Goal: Information Seeking & Learning: Learn about a topic

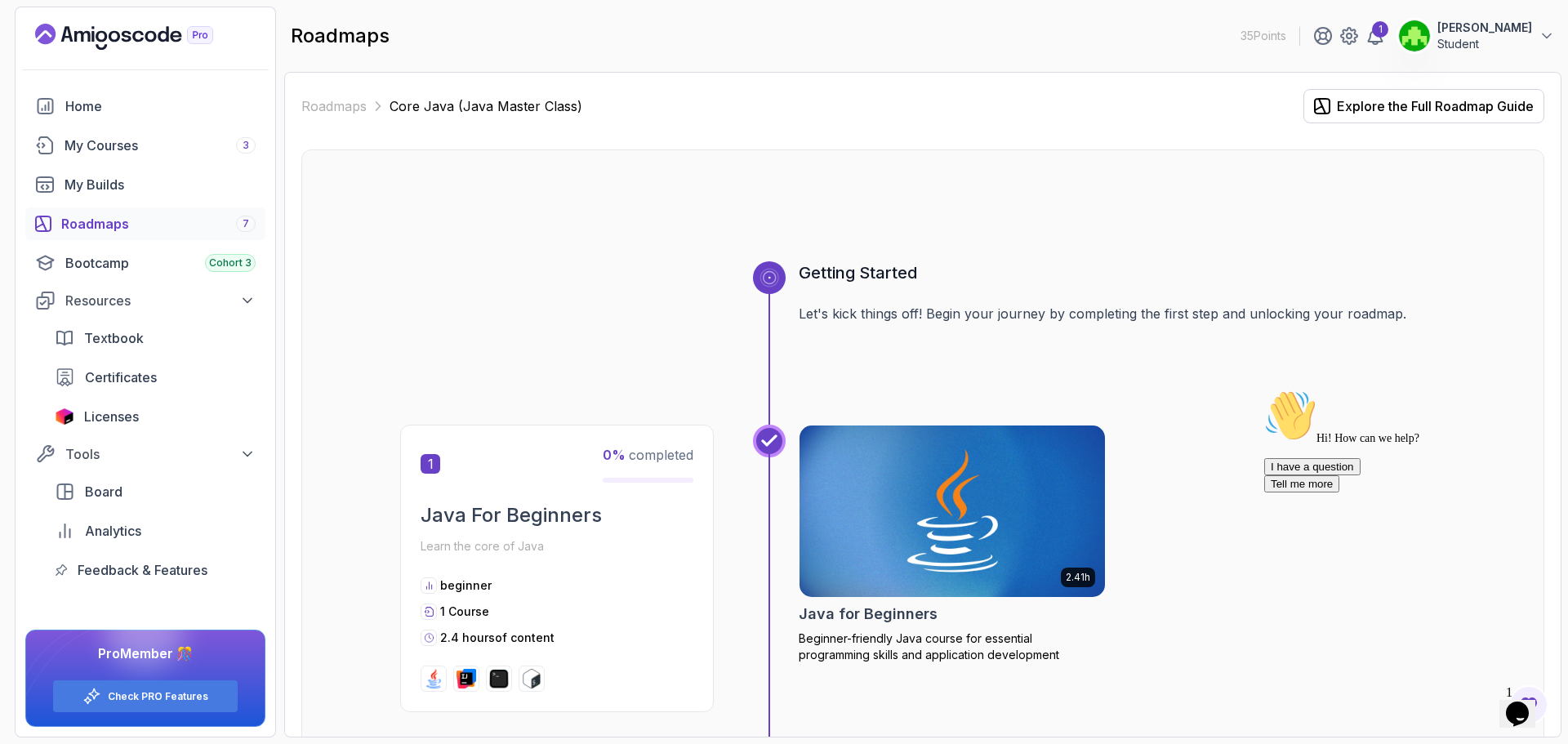
click at [128, 162] on div "Home My Courses 3 My Builds Roadmaps 7 Bootcamp Cohort 3 Resources Textbook Cer…" at bounding box center [145, 337] width 240 height 496
click at [132, 147] on div "My Courses 3" at bounding box center [159, 145] width 191 height 20
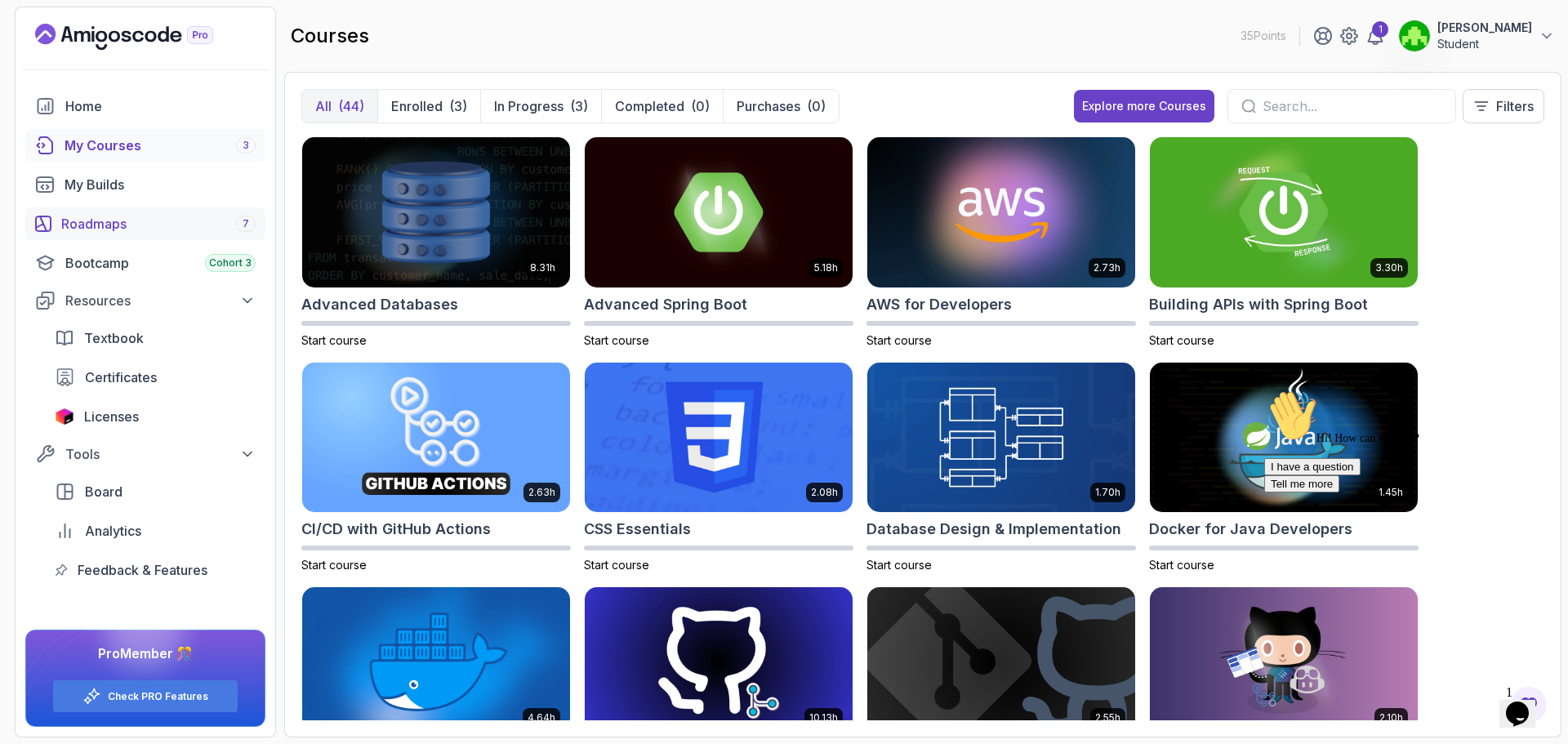
click at [158, 218] on div "Roadmaps 7" at bounding box center [158, 223] width 194 height 20
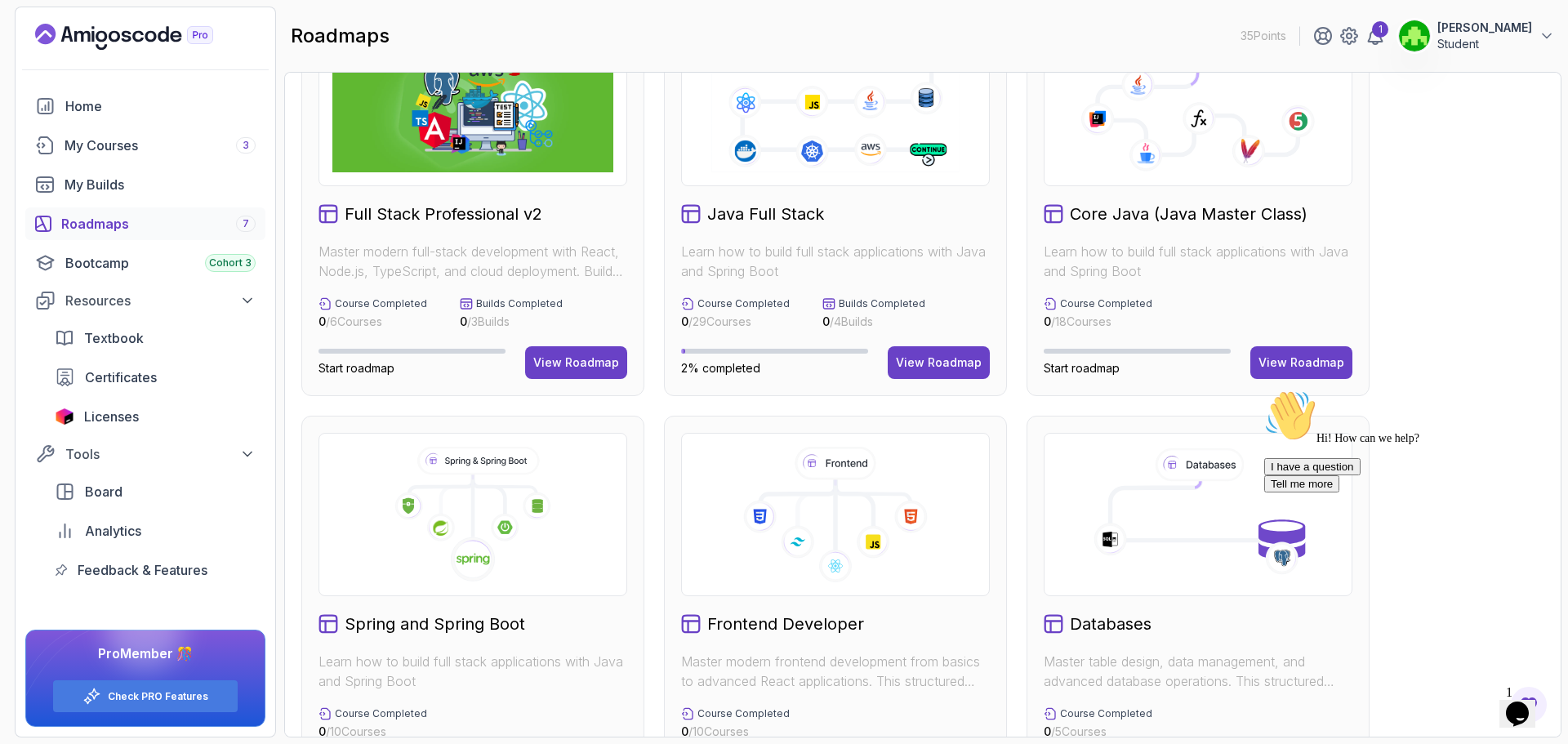
scroll to position [163, 0]
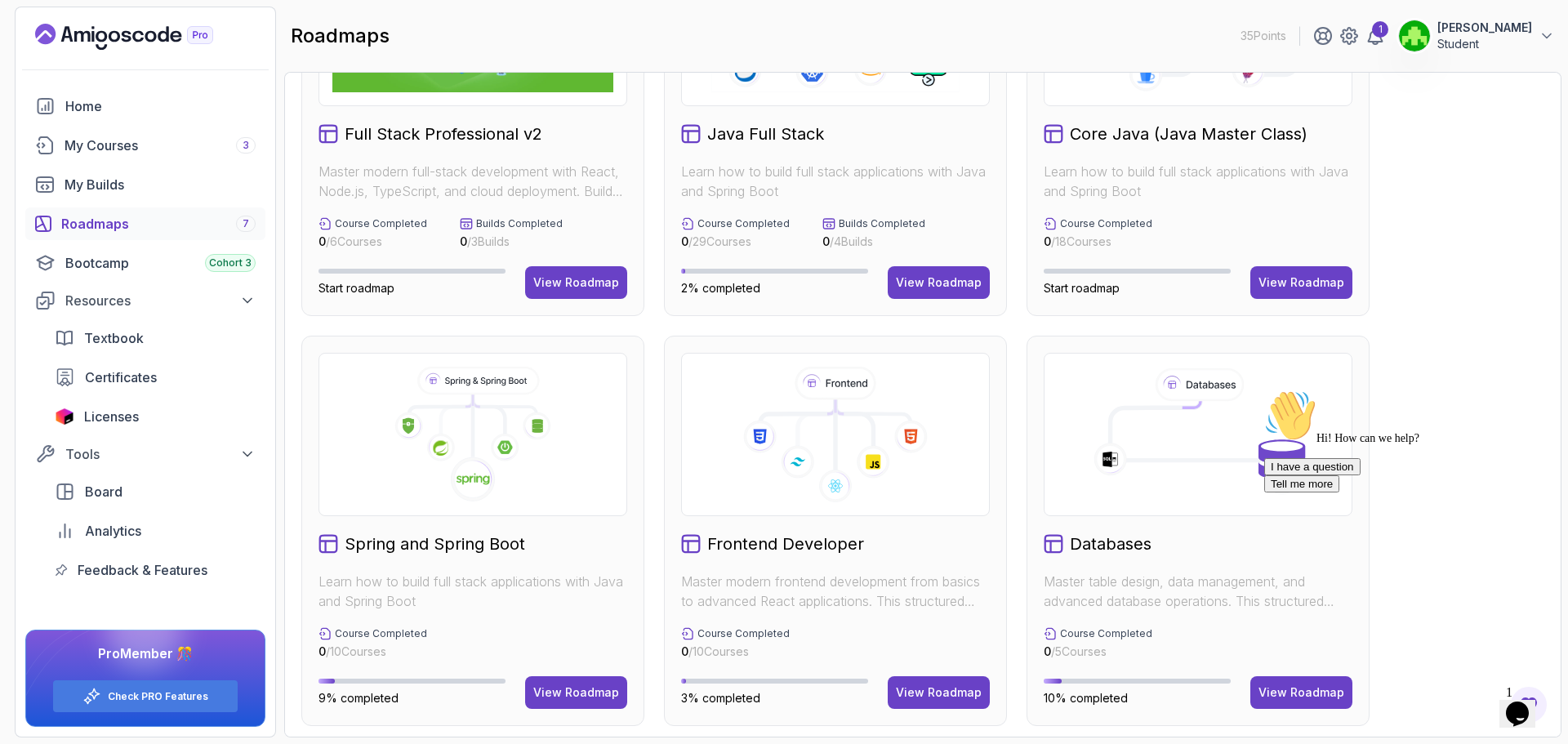
click at [940, 263] on div "Java Full Stack Learn how to build full stack applications with Java and Spring…" at bounding box center [835, 121] width 343 height 390
click at [937, 296] on button "View Roadmap" at bounding box center [938, 283] width 102 height 33
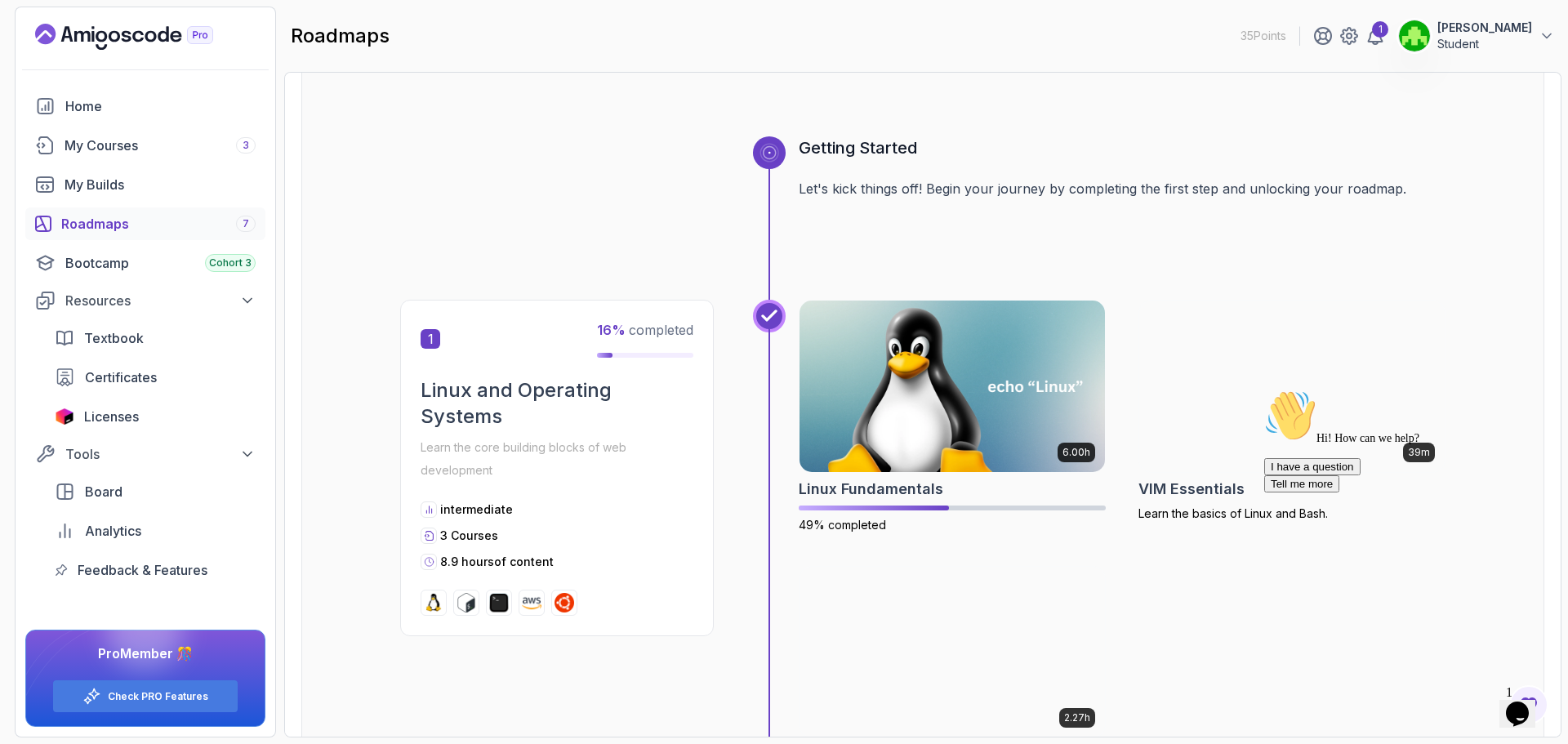
scroll to position [425, 0]
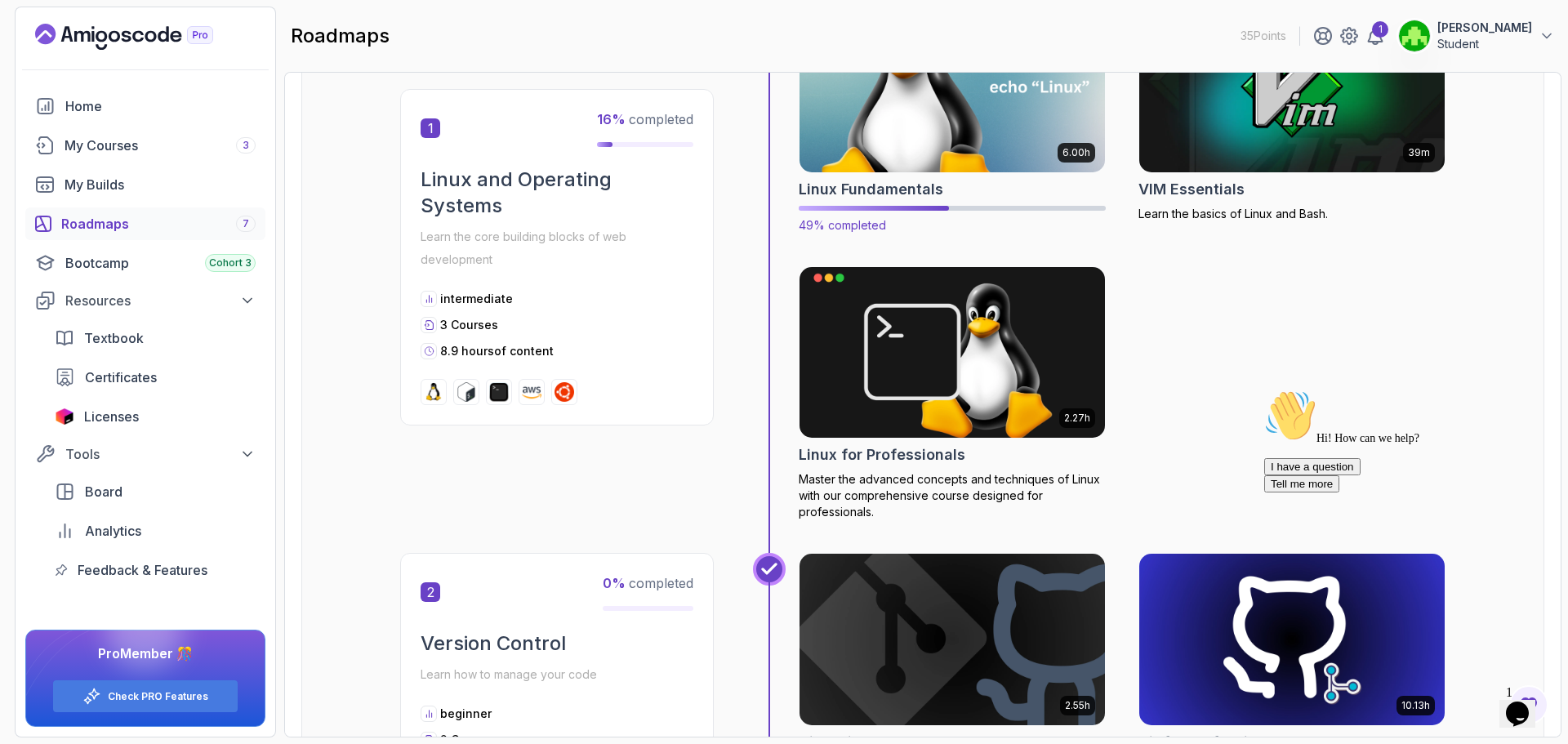
click at [904, 178] on h2 "Linux Fundamentals" at bounding box center [870, 189] width 144 height 23
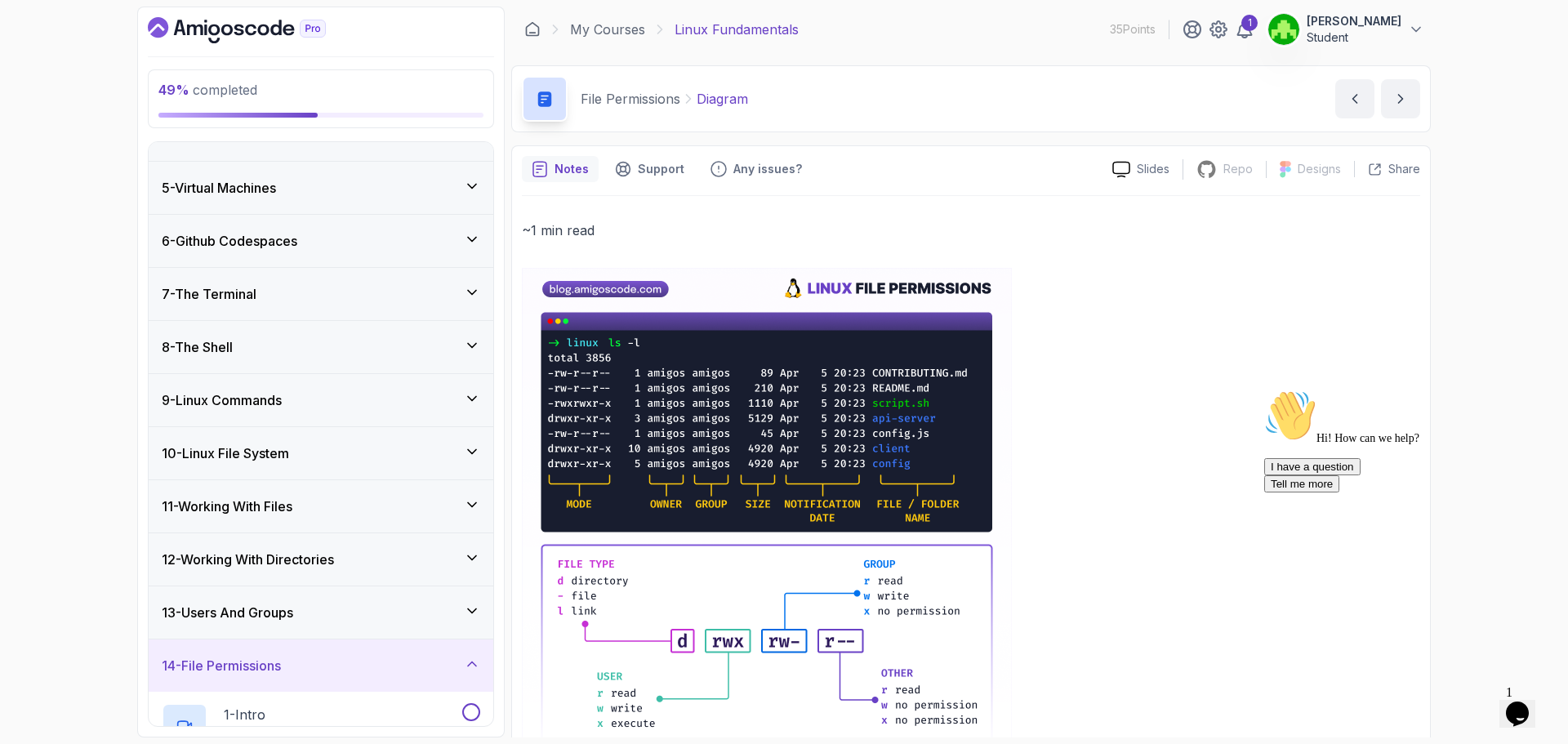
scroll to position [490, 0]
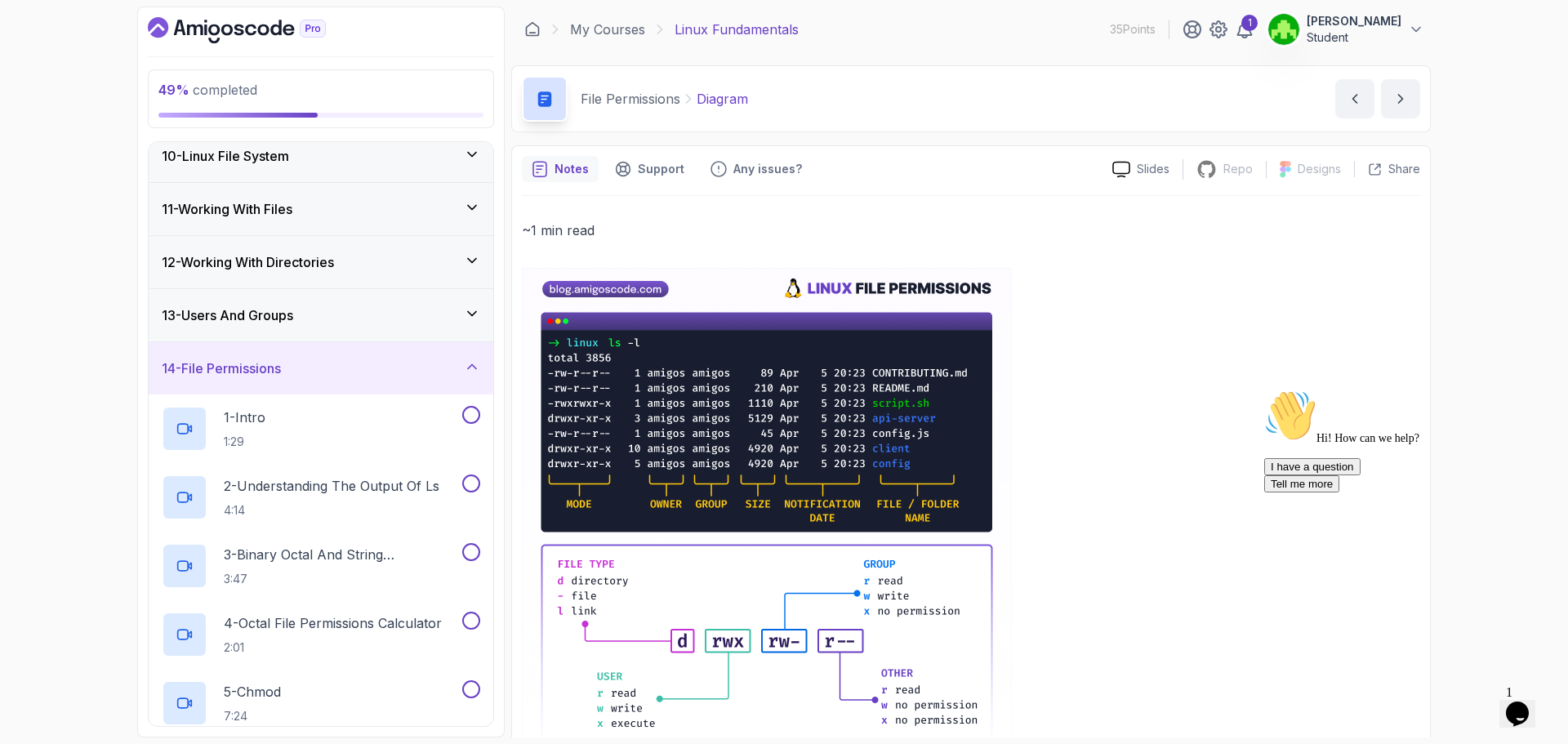
click at [390, 329] on div "13 - Users And Groups" at bounding box center [321, 315] width 345 height 52
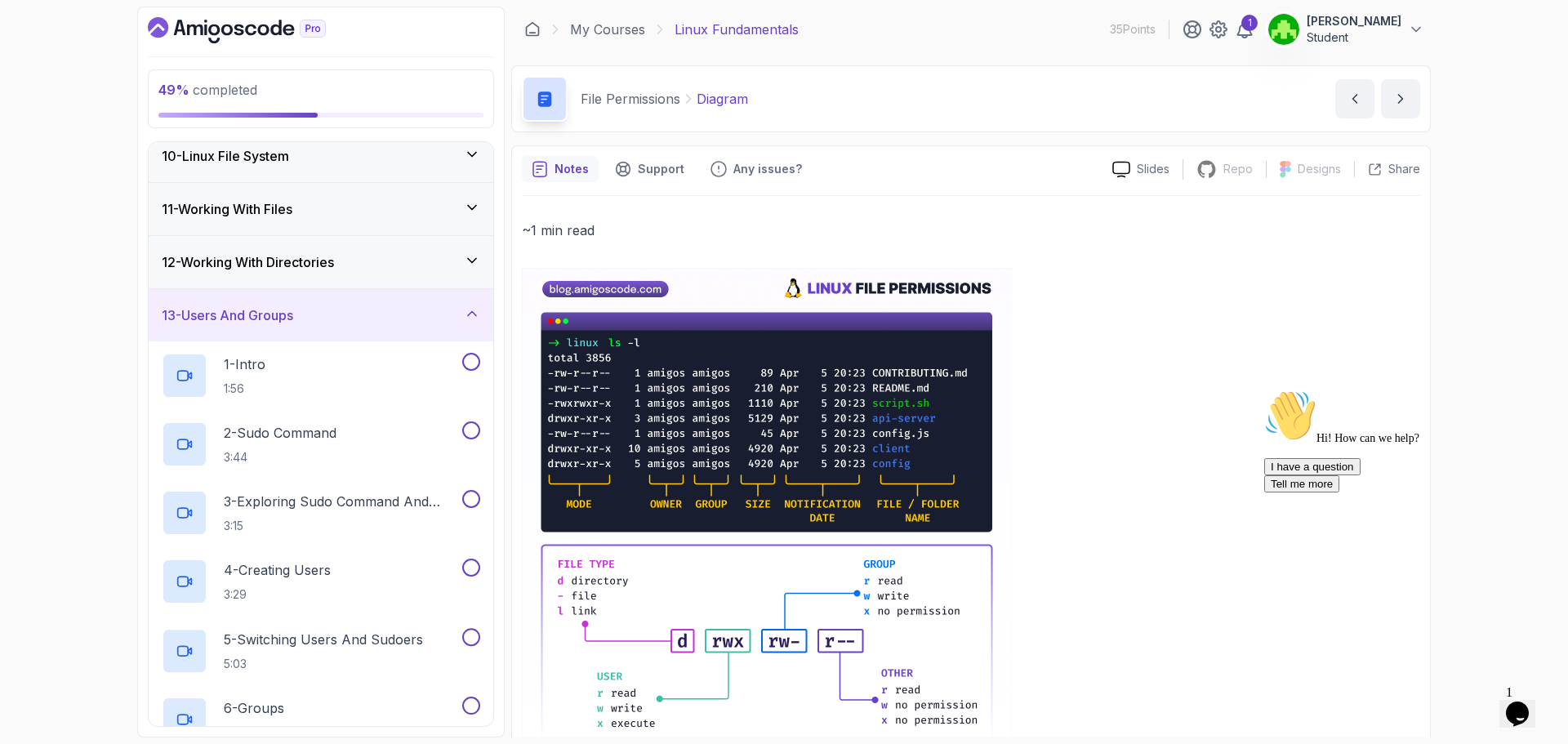
click at [418, 280] on div "12 - Working With Directories" at bounding box center [321, 262] width 345 height 52
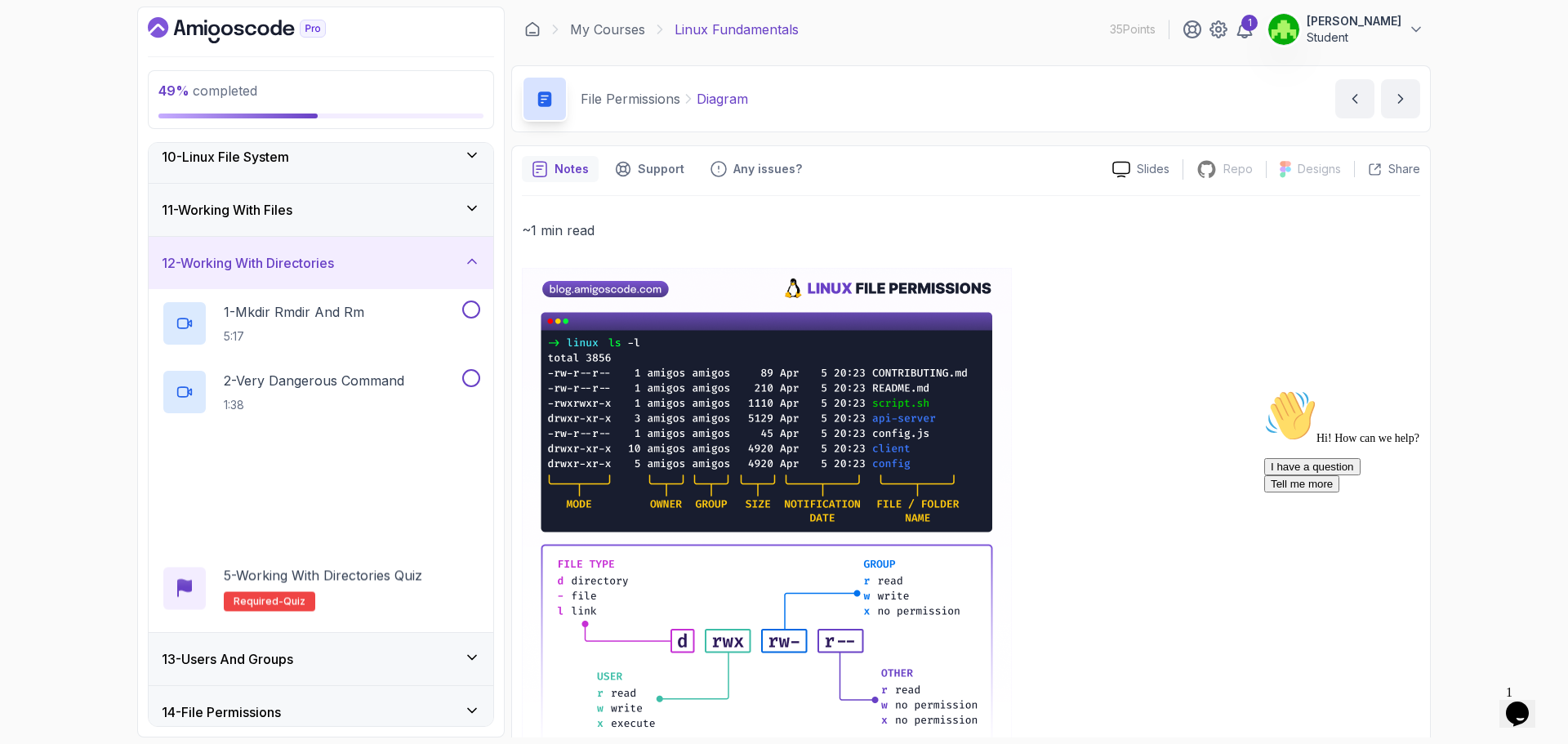
scroll to position [408, 0]
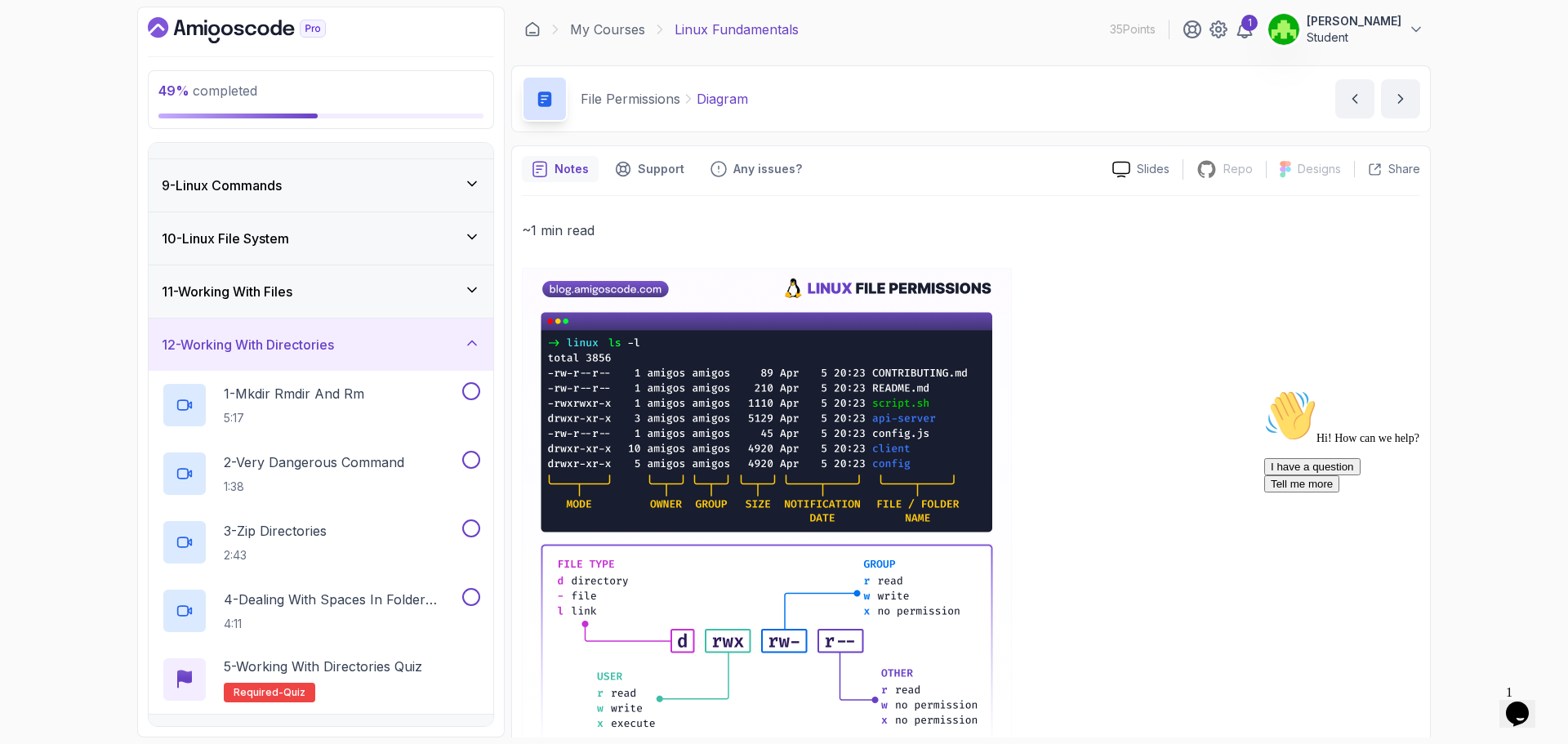
click at [418, 280] on div "11 - Working With Files" at bounding box center [321, 291] width 345 height 52
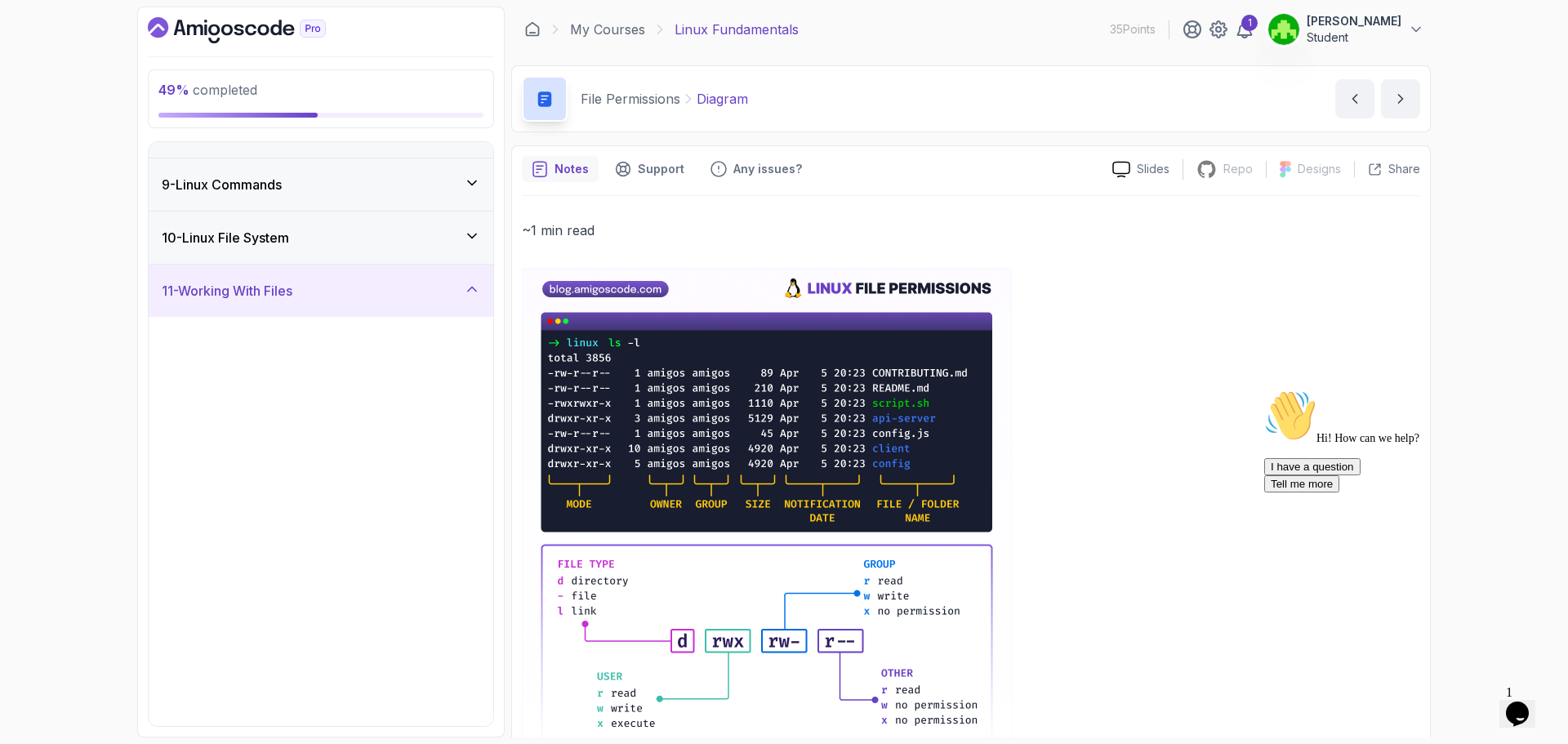
click at [423, 256] on div "10 - Linux File System" at bounding box center [321, 237] width 345 height 52
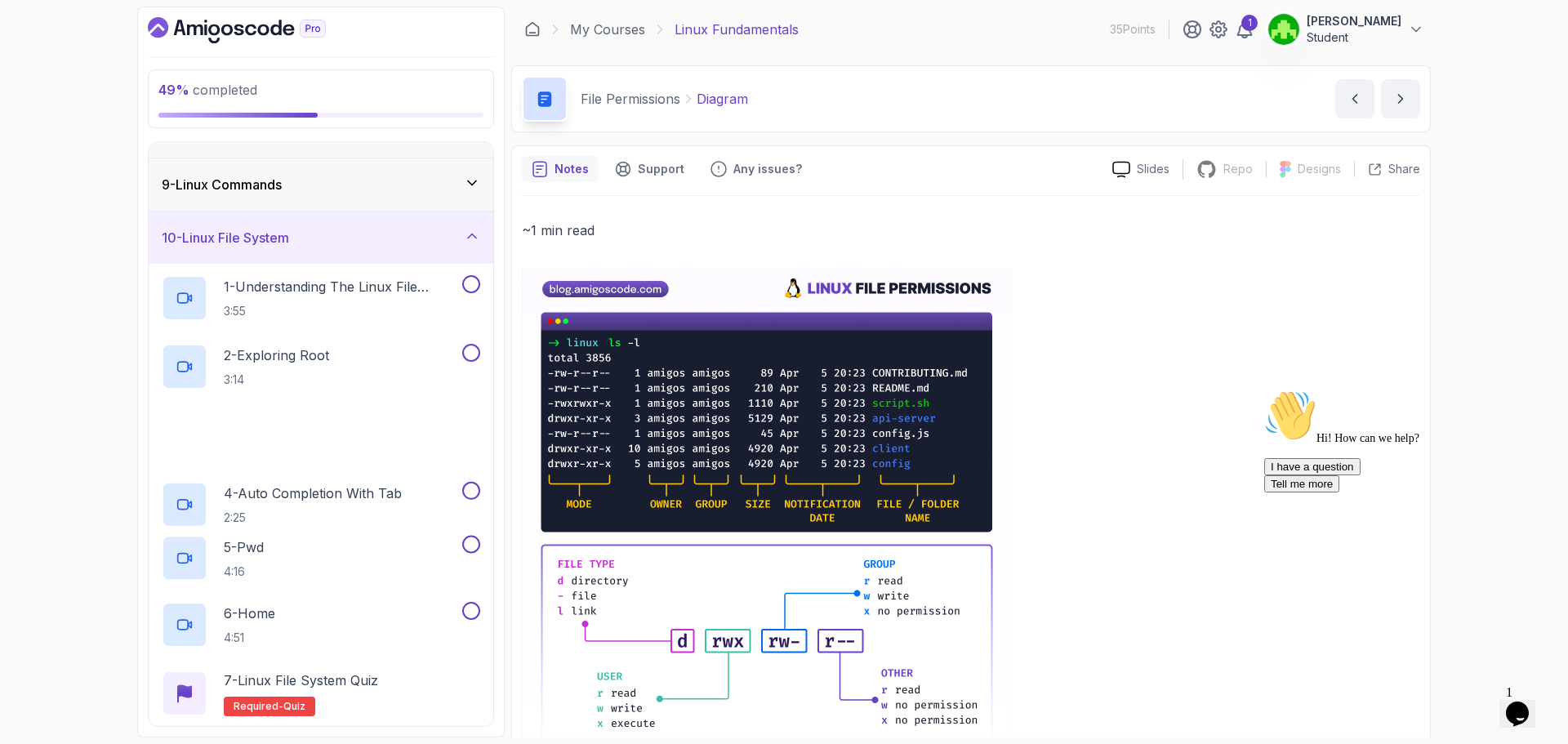
click at [427, 198] on div "9 - Linux Commands" at bounding box center [321, 184] width 345 height 52
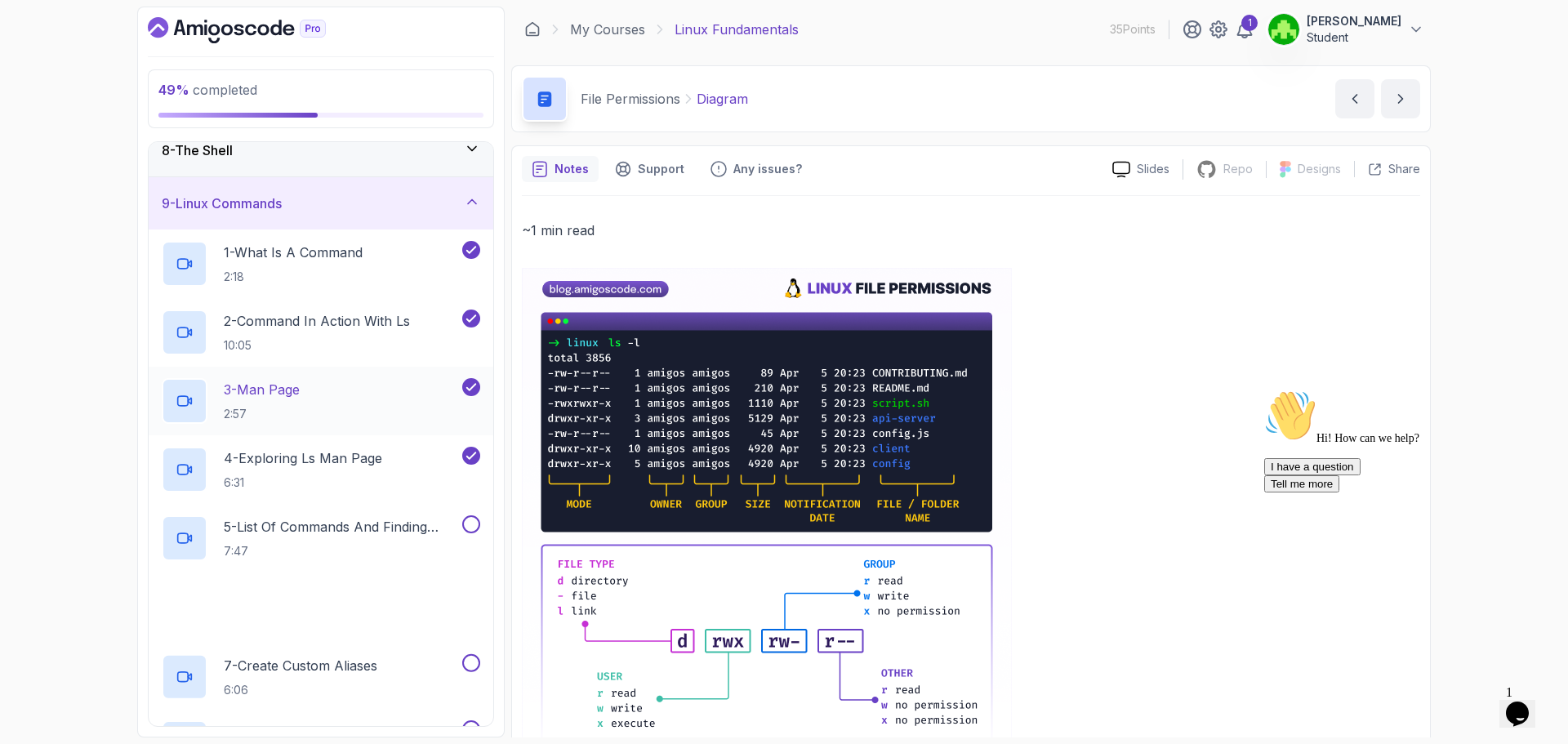
scroll to position [654, 0]
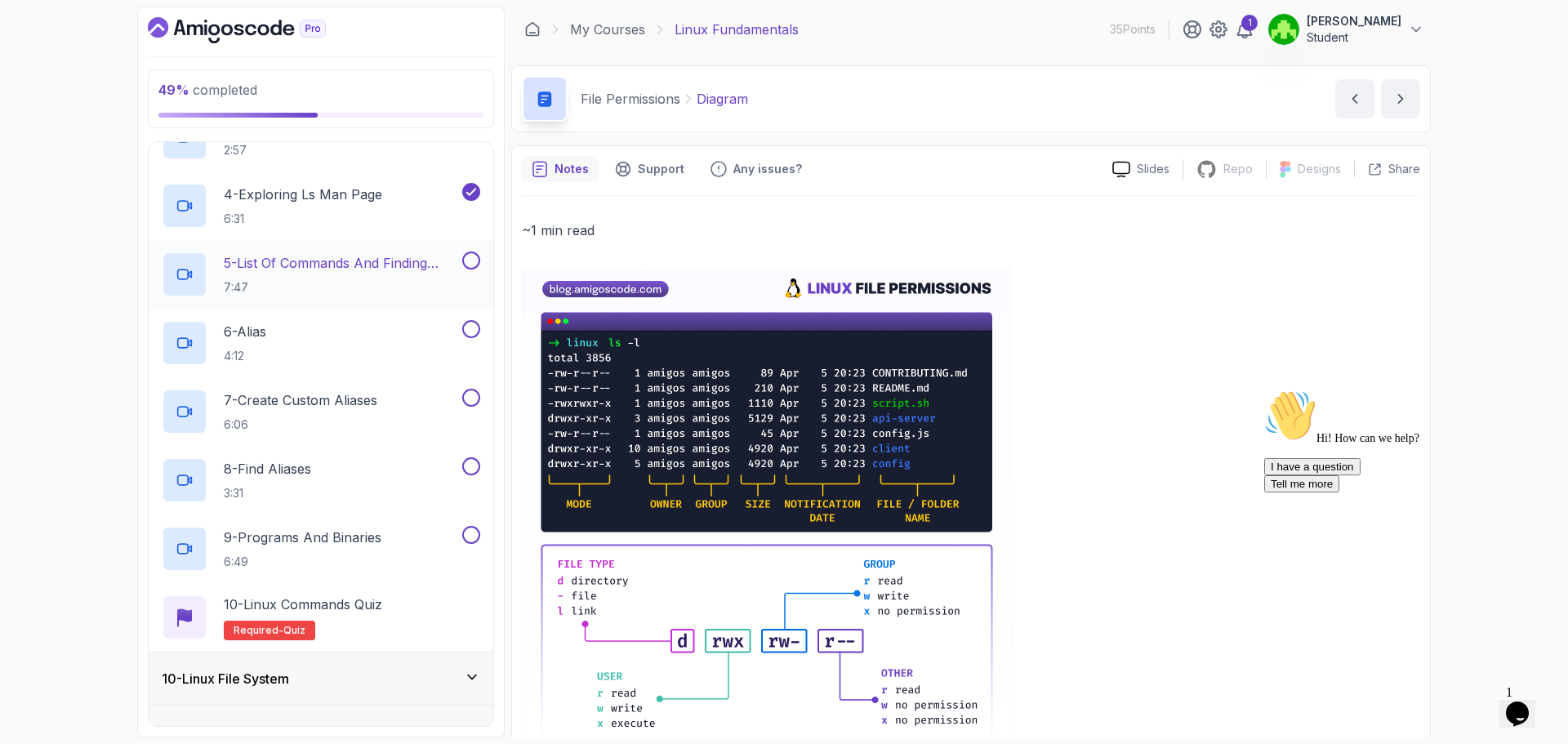
click at [402, 267] on p "5 - List Of Commands And Finding Help" at bounding box center [342, 263] width 235 height 20
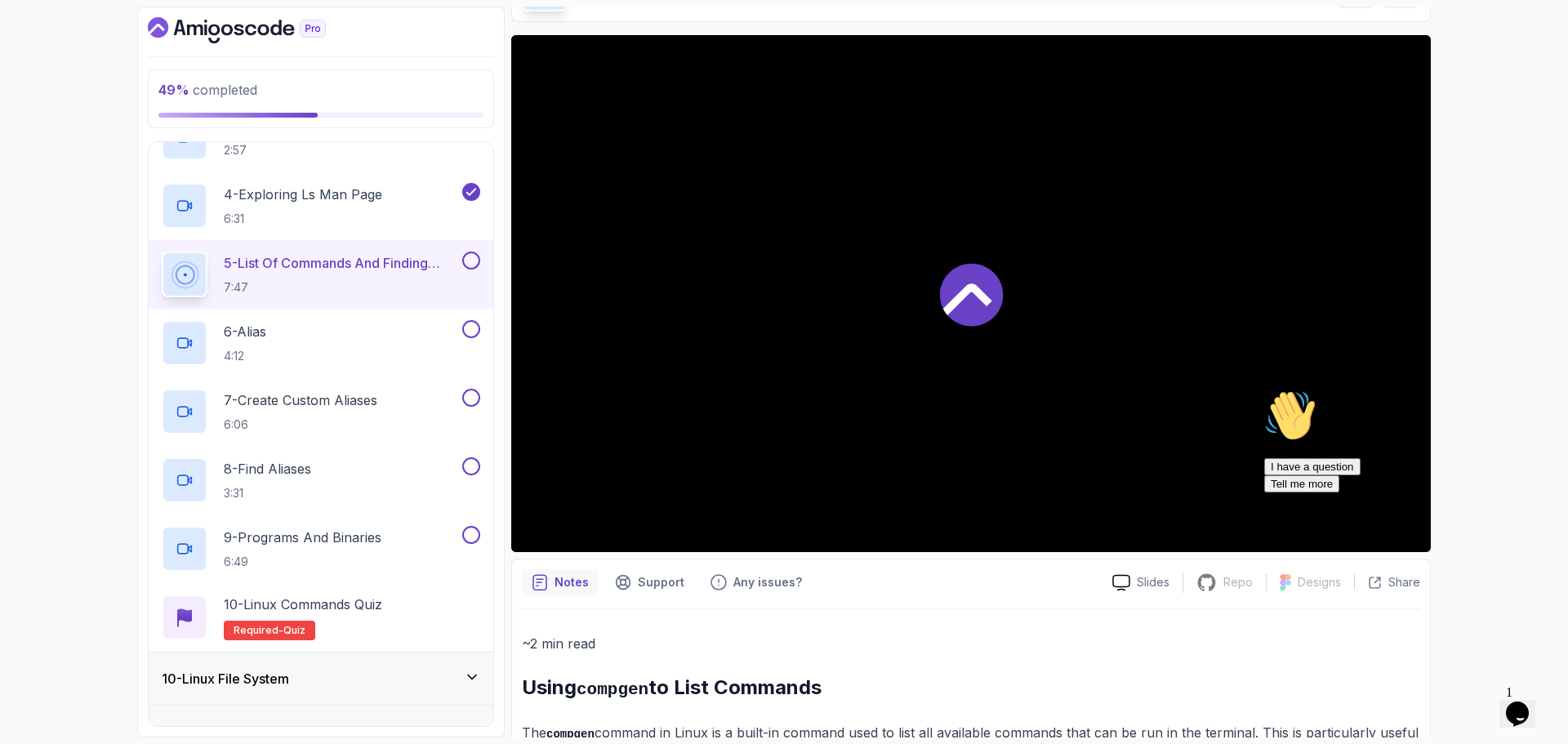
scroll to position [163, 0]
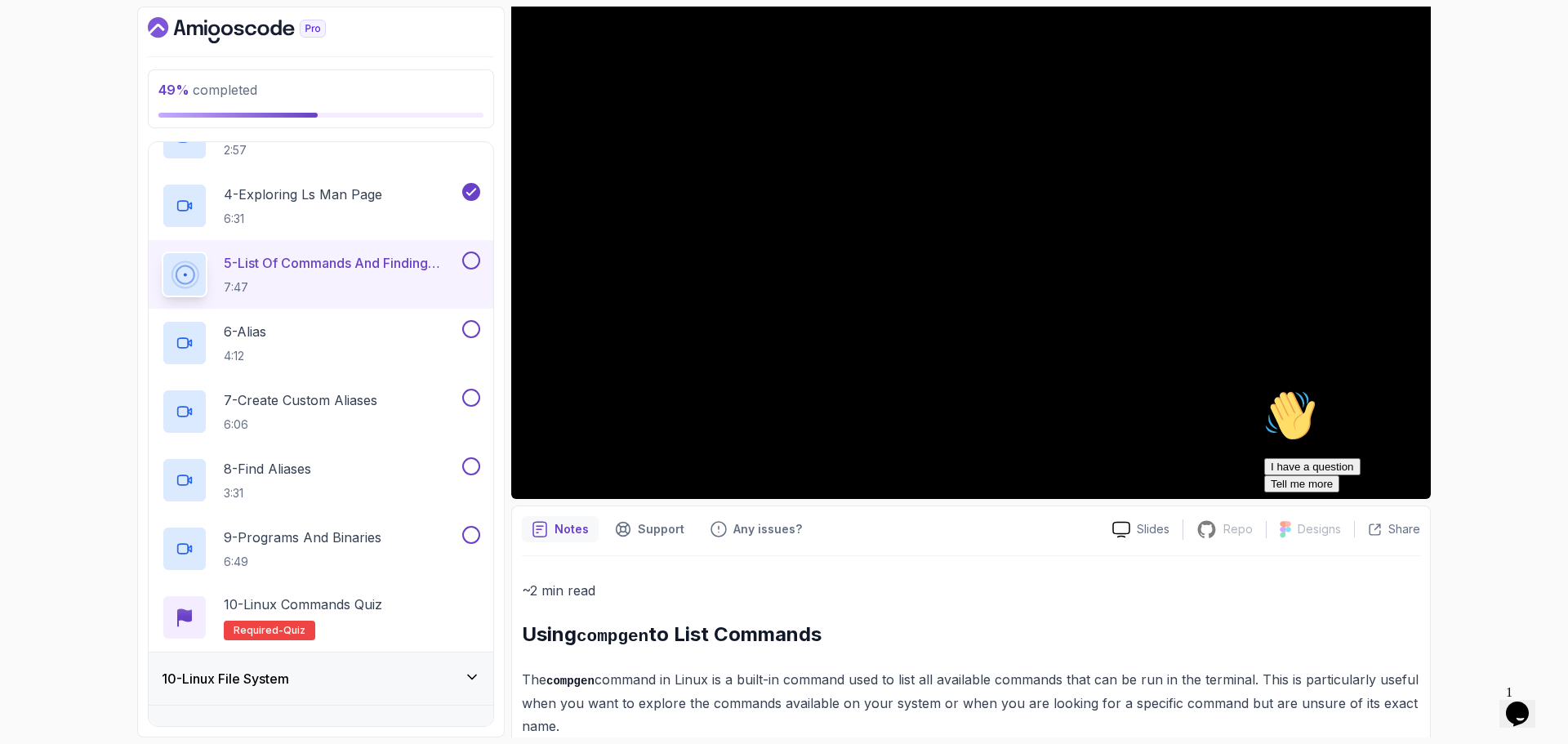
click at [1412, 477] on div "Hi! How can we help? I have a question Tell me more" at bounding box center [1411, 441] width 294 height 103
click at [1360, 399] on div "Hi! How can we help? I have a question Tell me more" at bounding box center [1411, 441] width 294 height 103
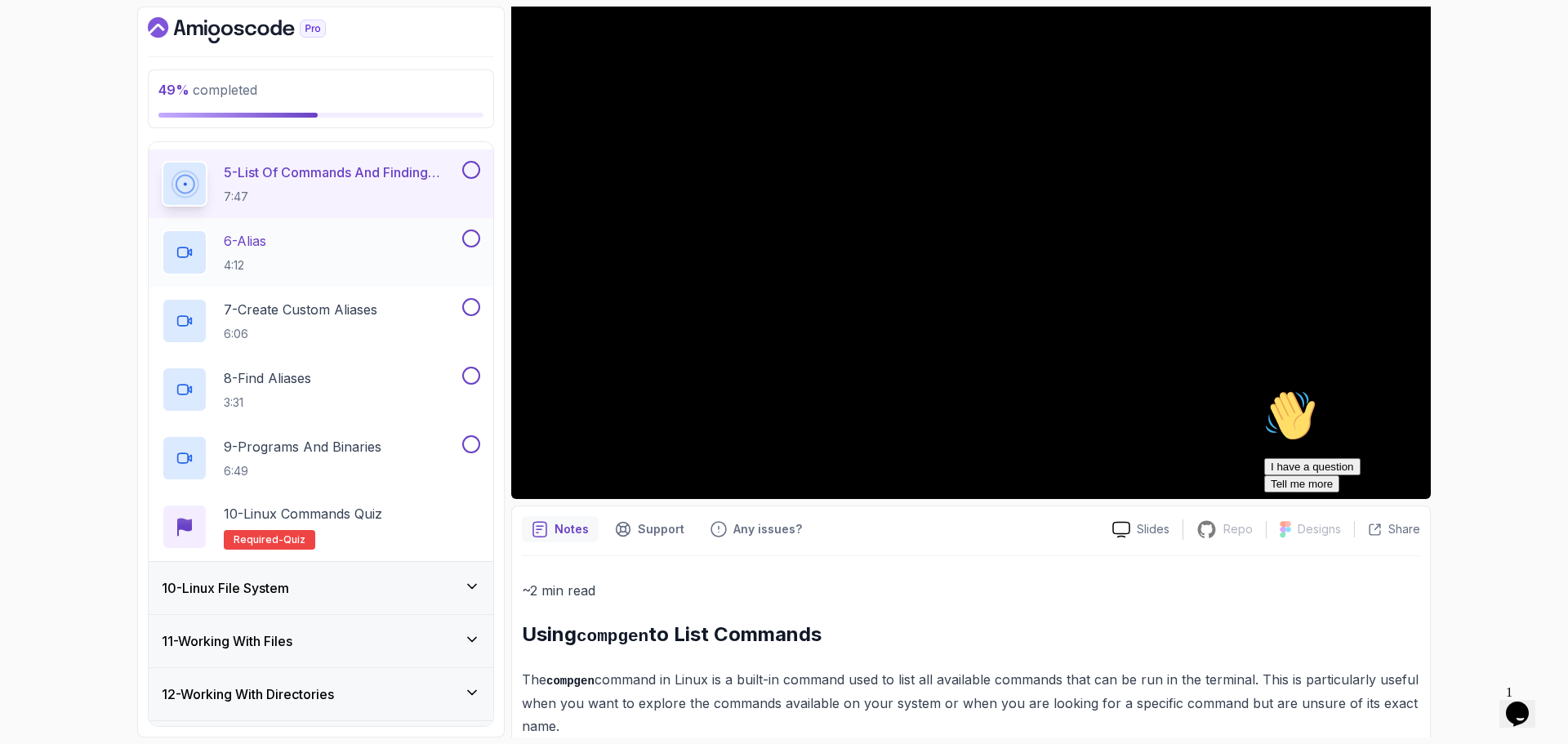
scroll to position [898, 0]
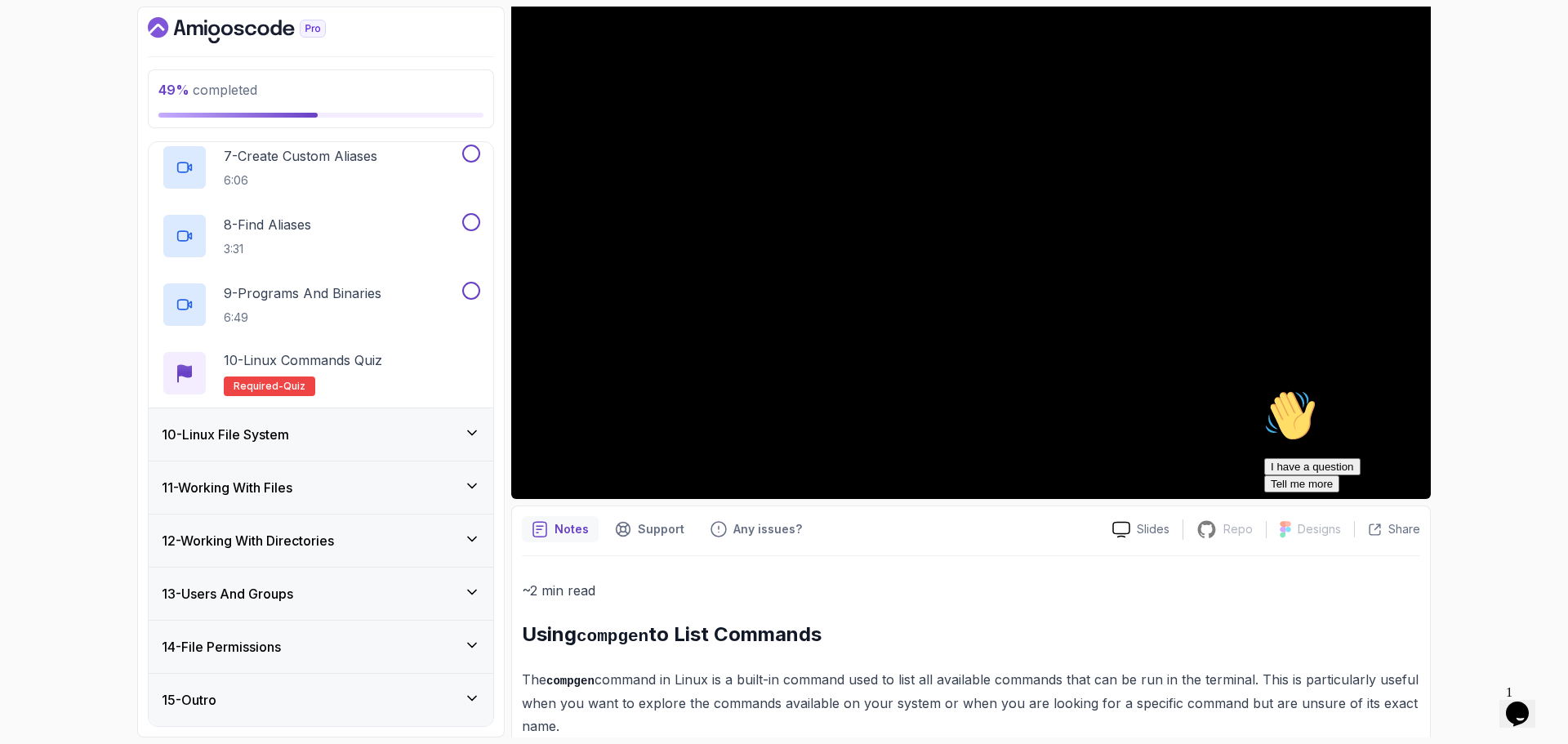
click at [348, 437] on div "10 - Linux File System" at bounding box center [321, 434] width 318 height 20
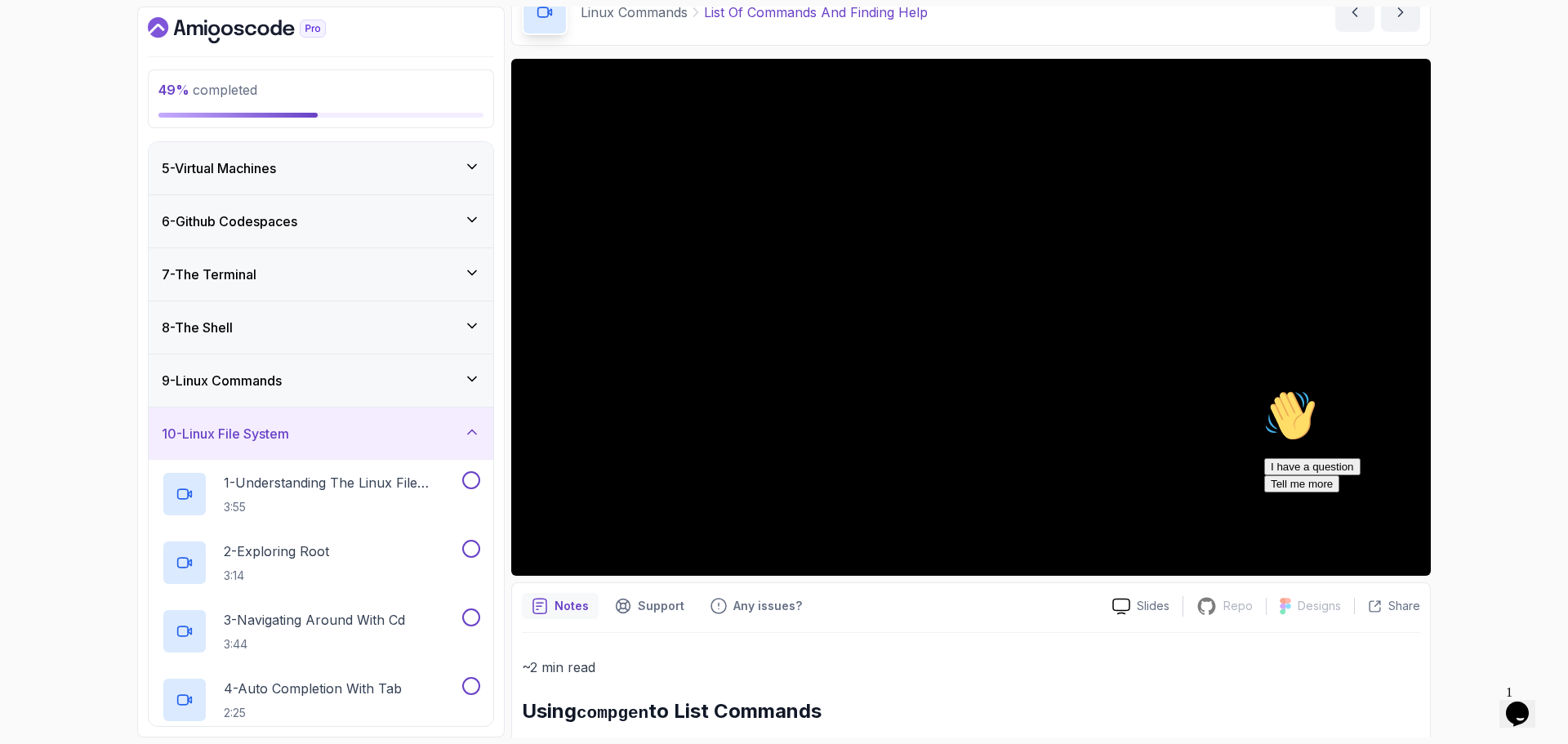
scroll to position [82, 0]
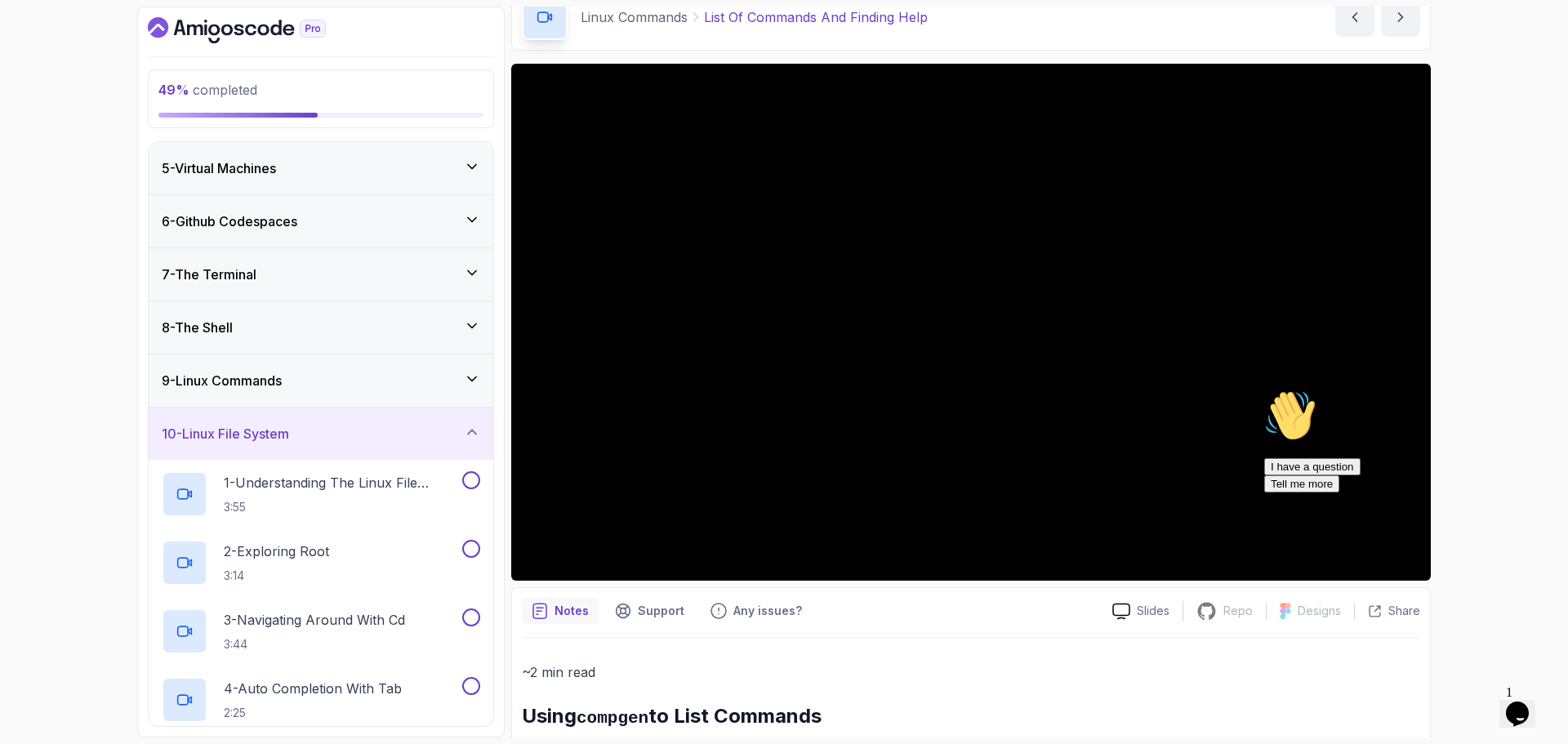
click at [1264, 390] on icon "Chat attention grabber" at bounding box center [1264, 390] width 0 height 0
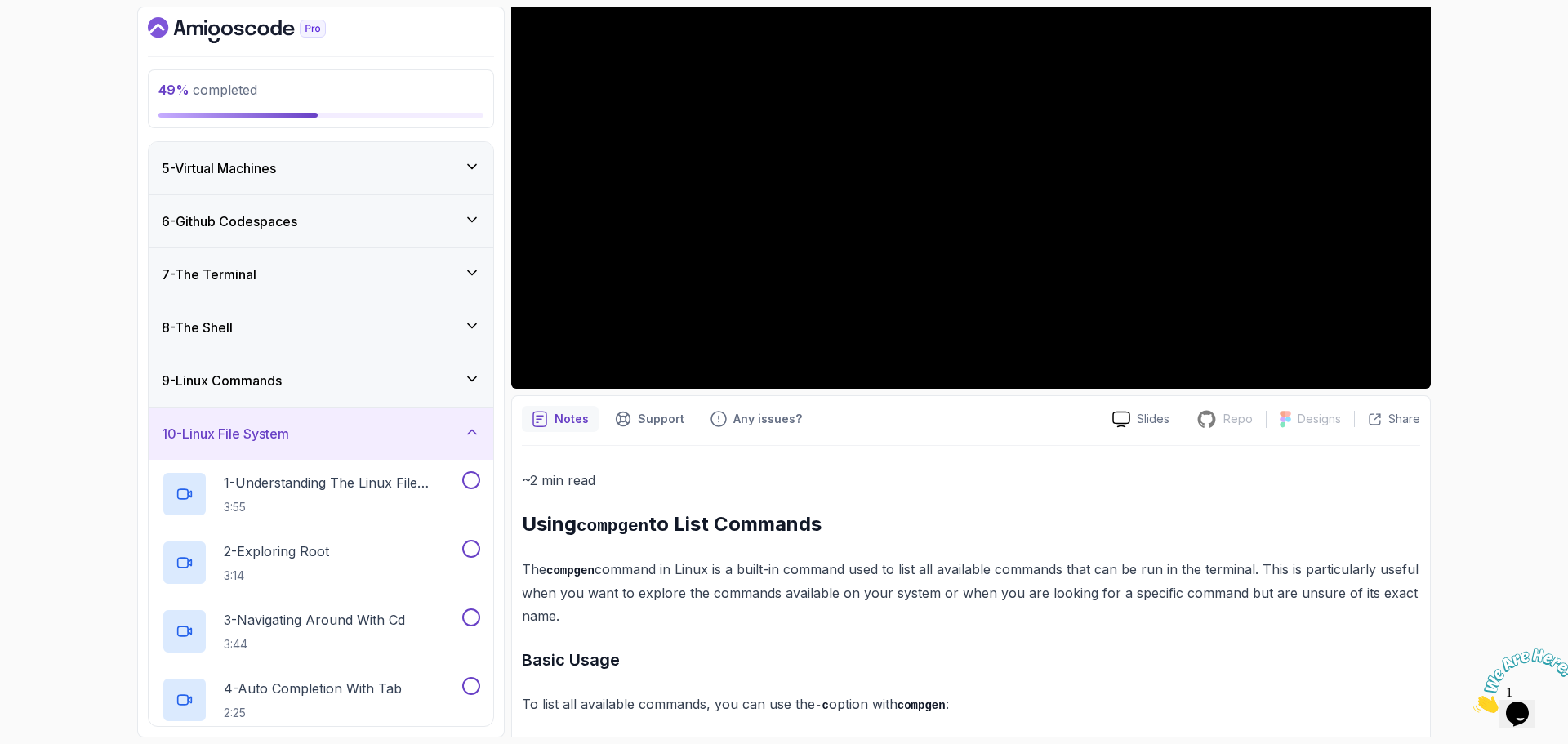
scroll to position [327, 0]
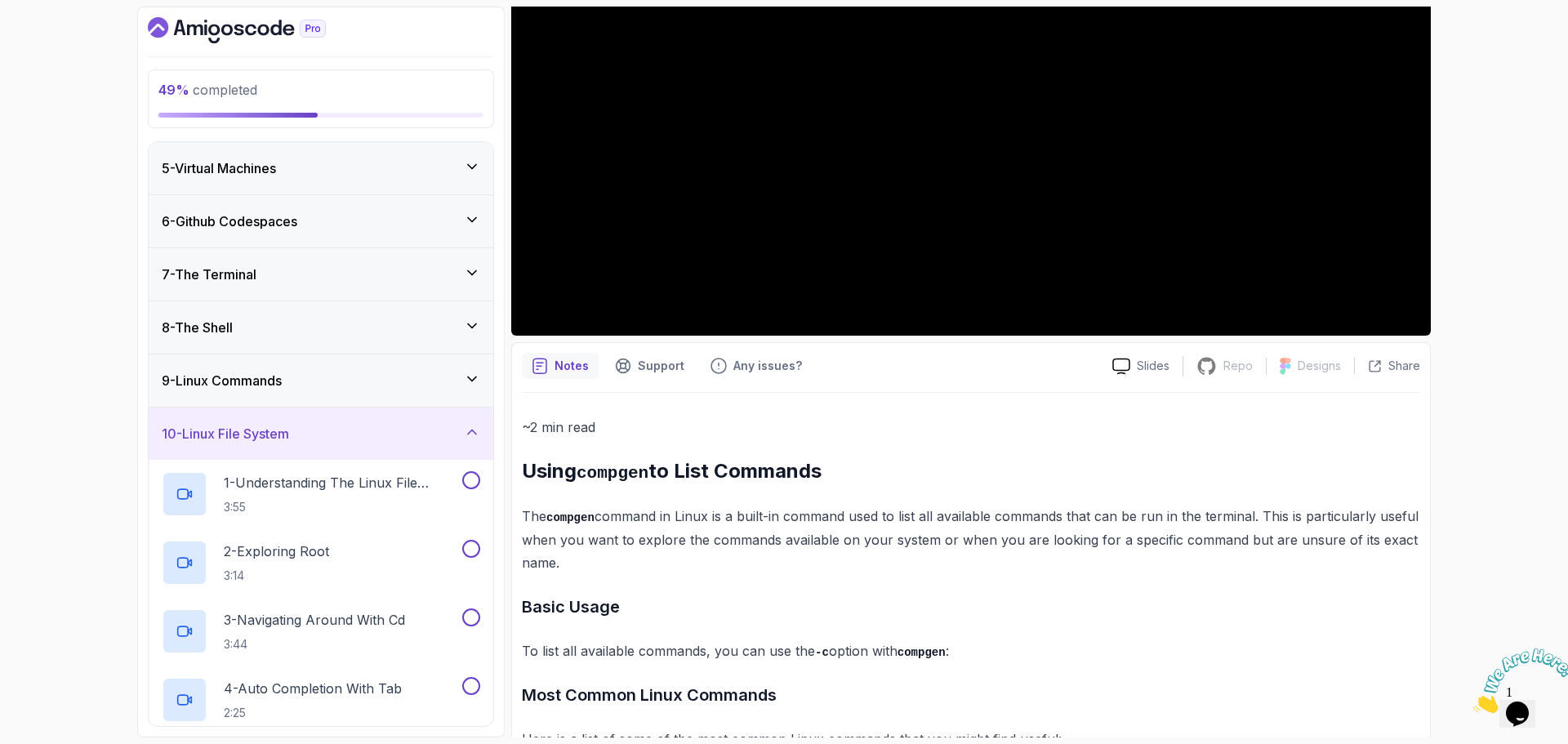
click at [332, 386] on div "9 - Linux Commands" at bounding box center [321, 380] width 318 height 20
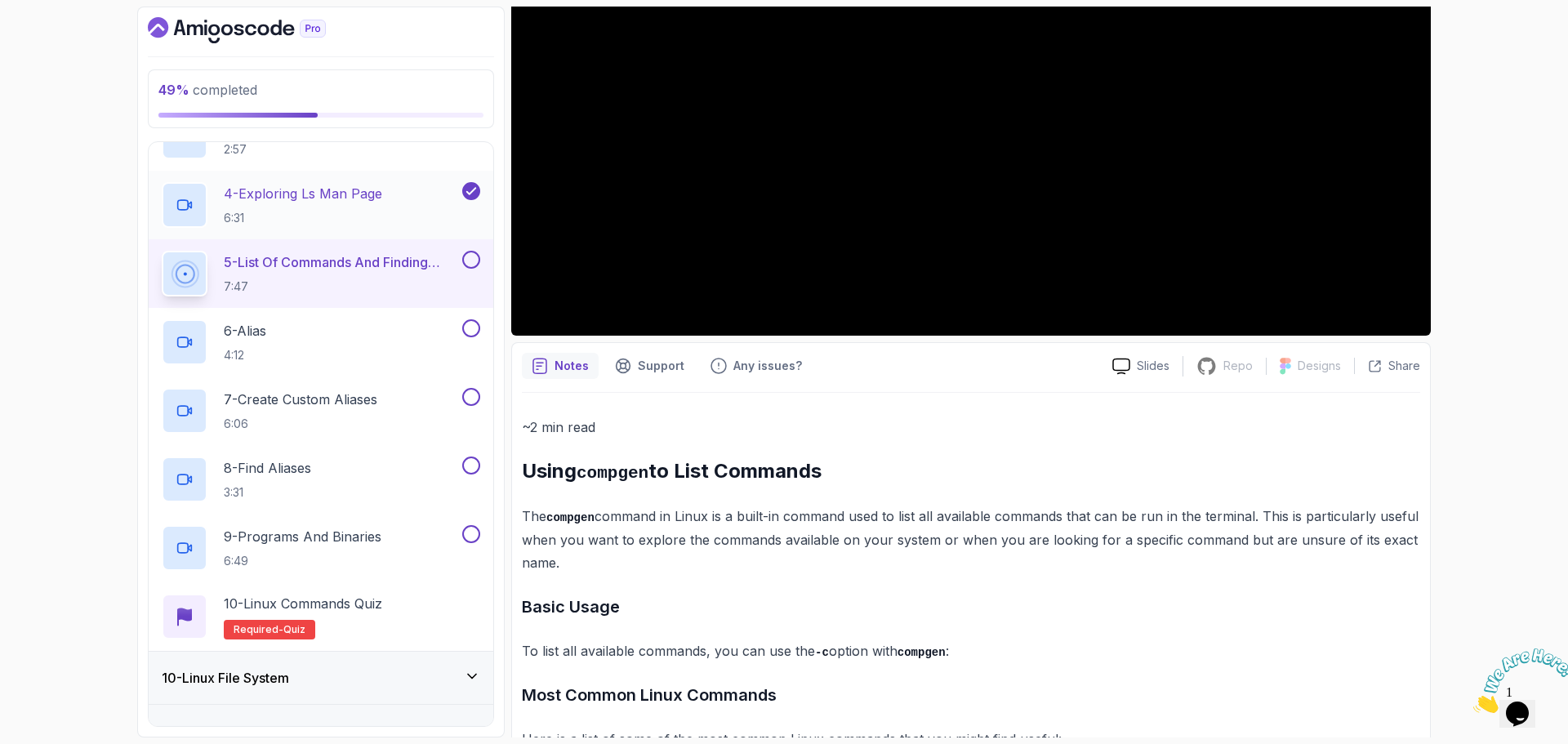
scroll to position [621, 0]
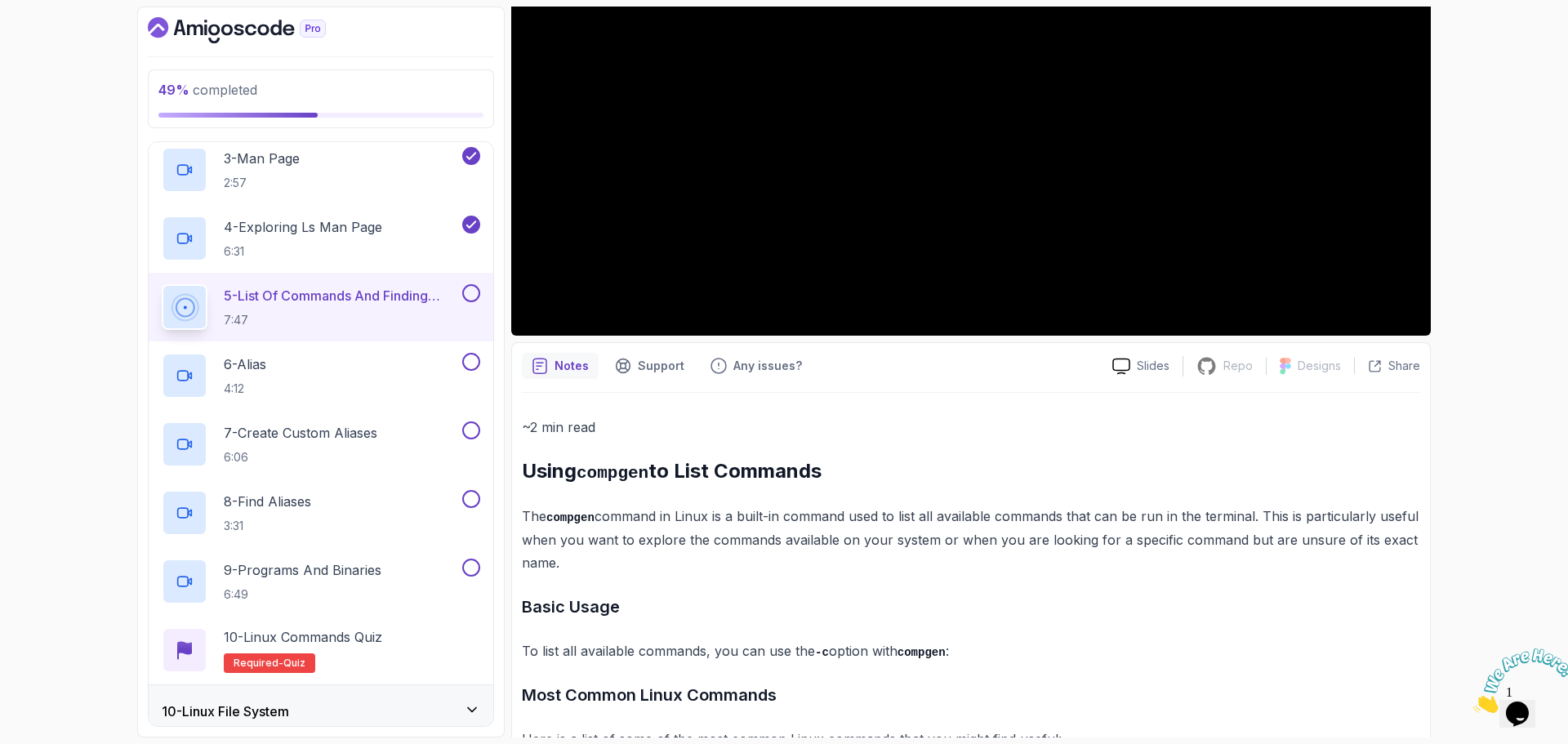
click at [464, 291] on button at bounding box center [471, 293] width 18 height 18
click at [342, 368] on div "6 - Alias 4:12" at bounding box center [311, 376] width 298 height 46
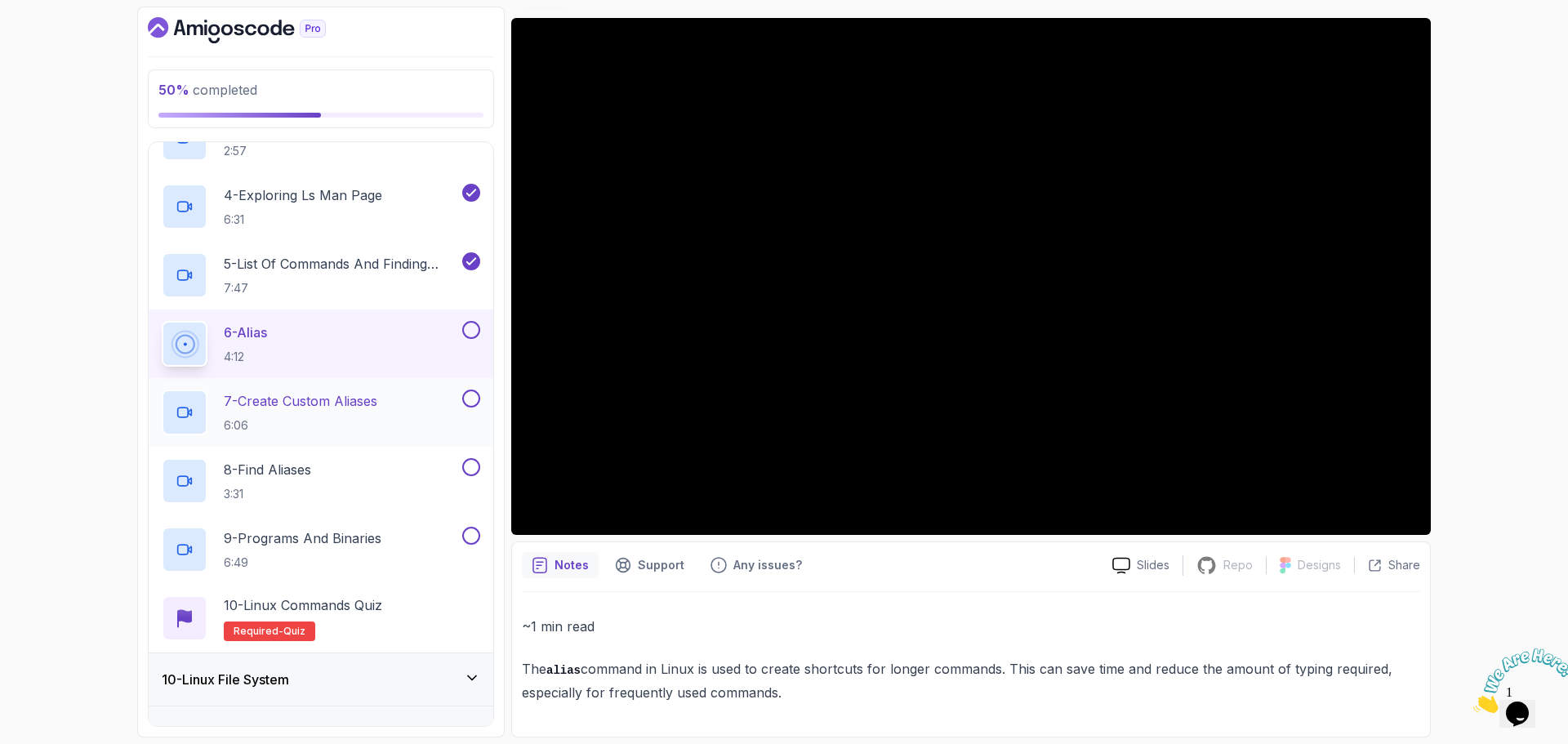
scroll to position [734, 0]
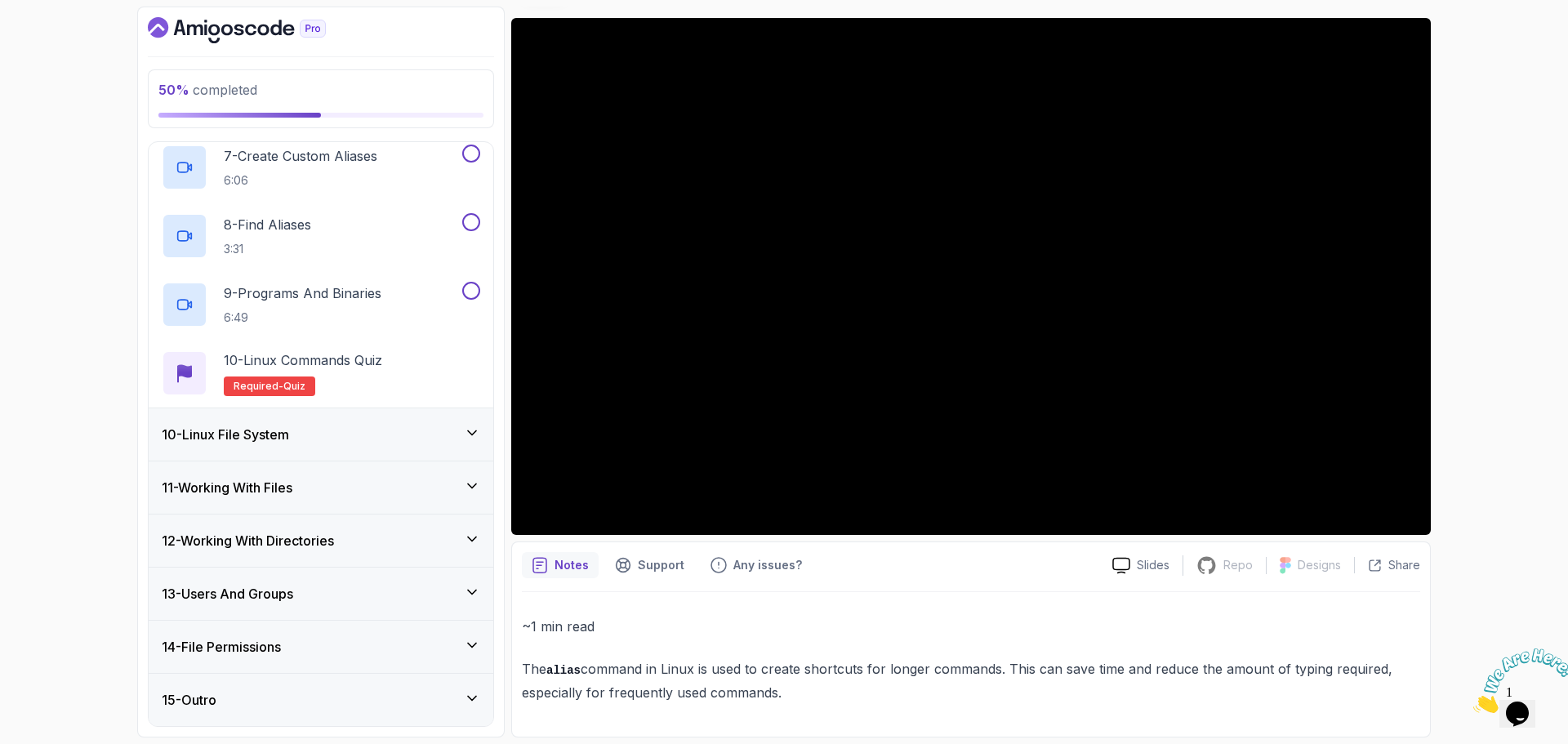
click at [251, 439] on h3 "10 - Linux File System" at bounding box center [225, 434] width 127 height 20
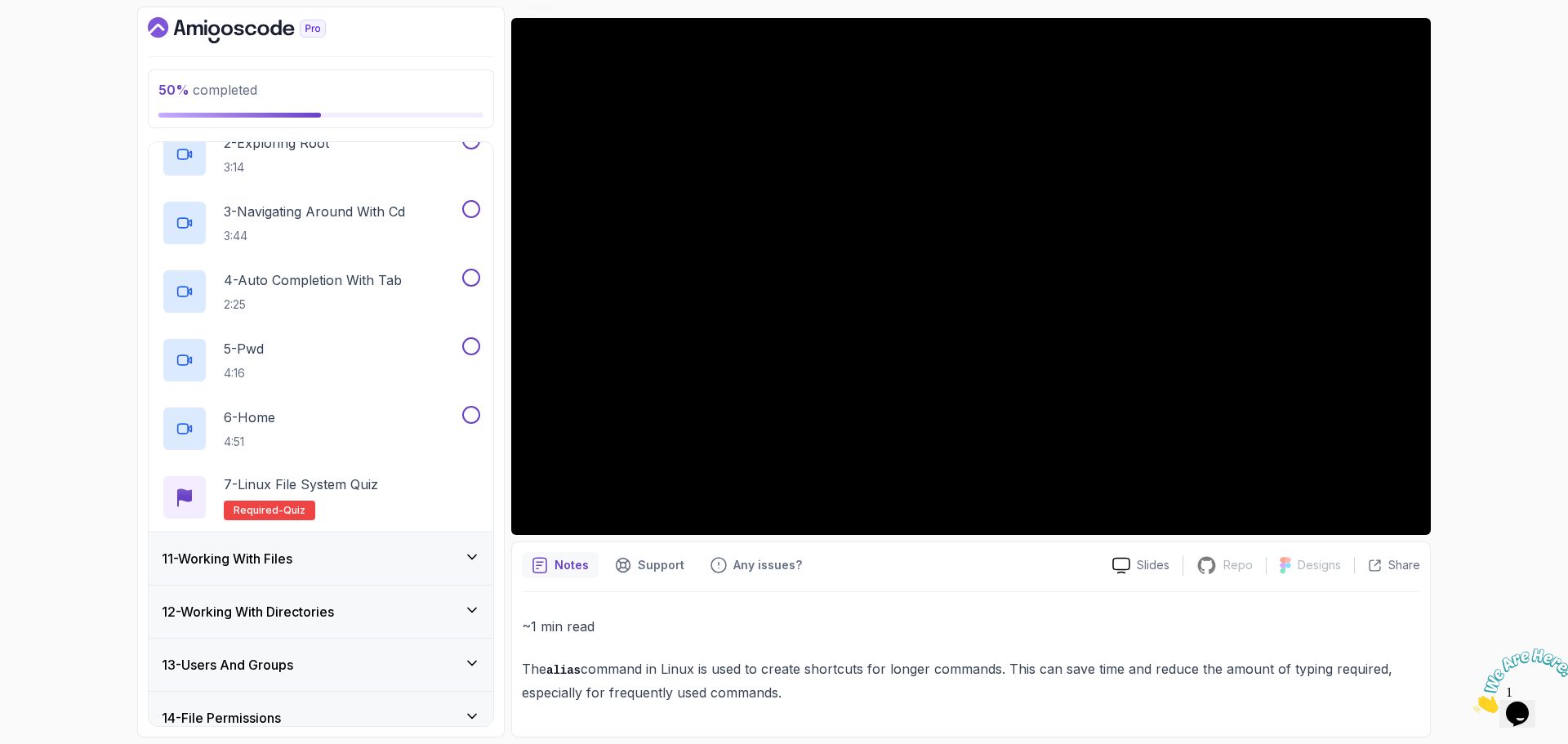
click at [316, 575] on div "11 - Working With Files" at bounding box center [321, 558] width 345 height 52
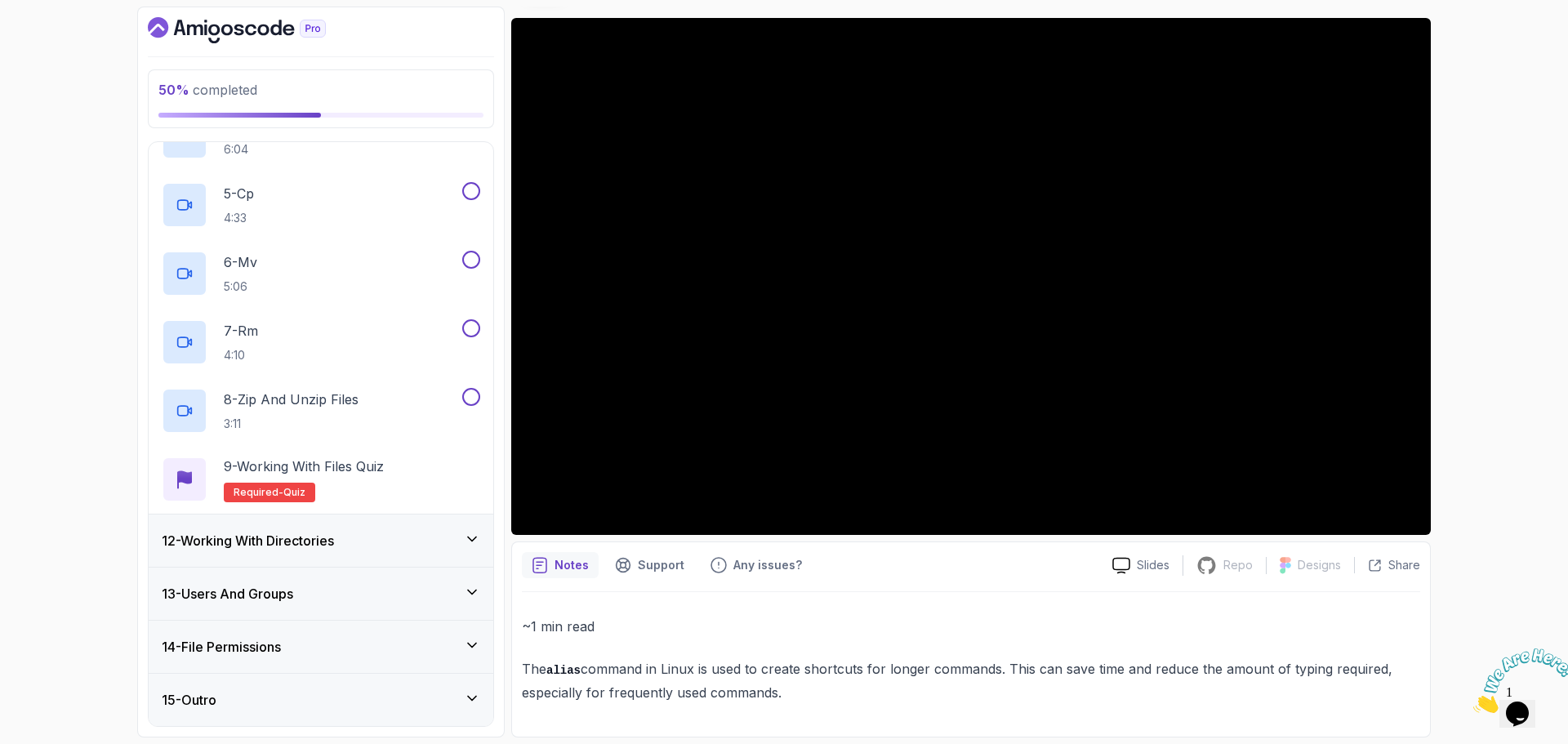
click at [285, 528] on div "12 - Working With Directories" at bounding box center [321, 540] width 345 height 52
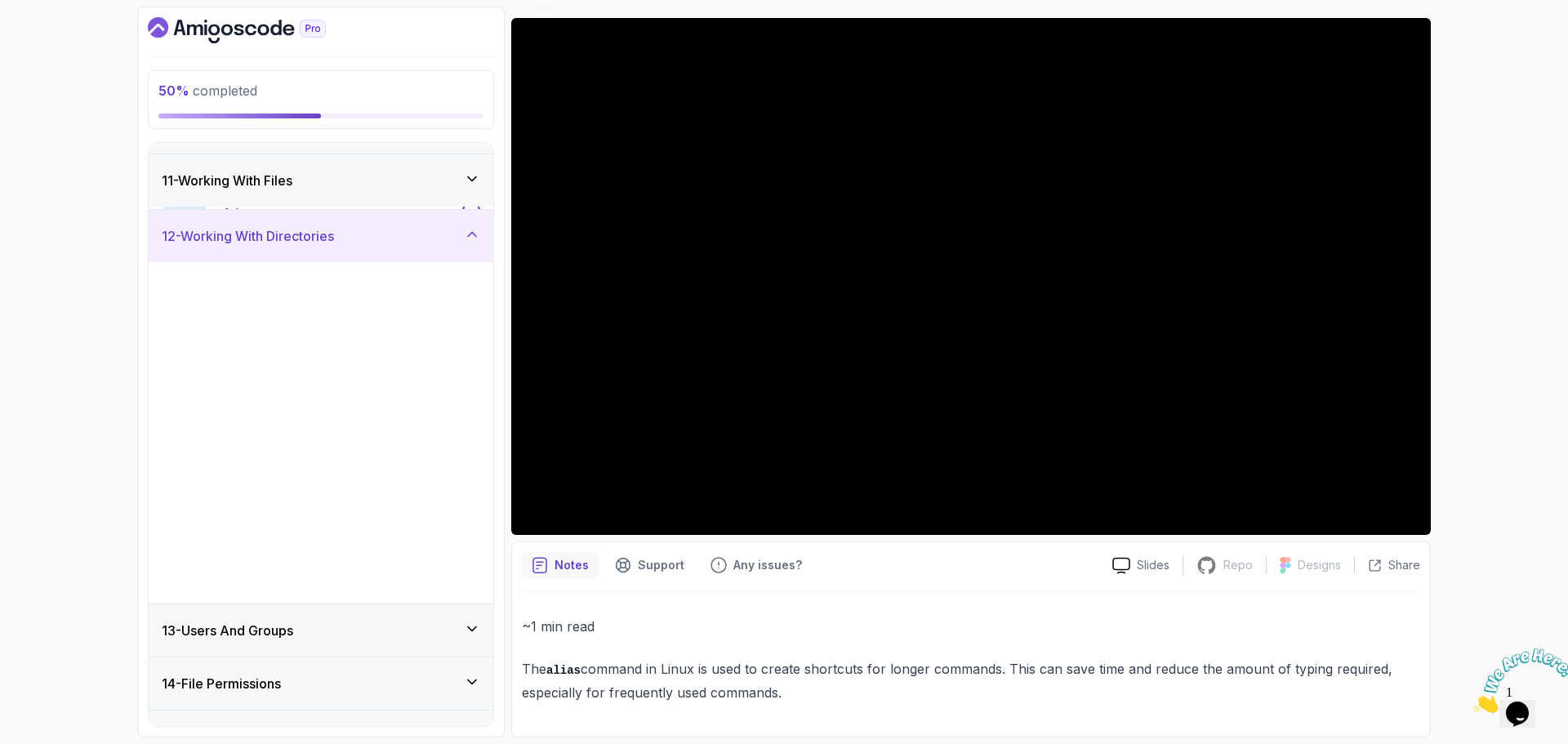
scroll to position [556, 0]
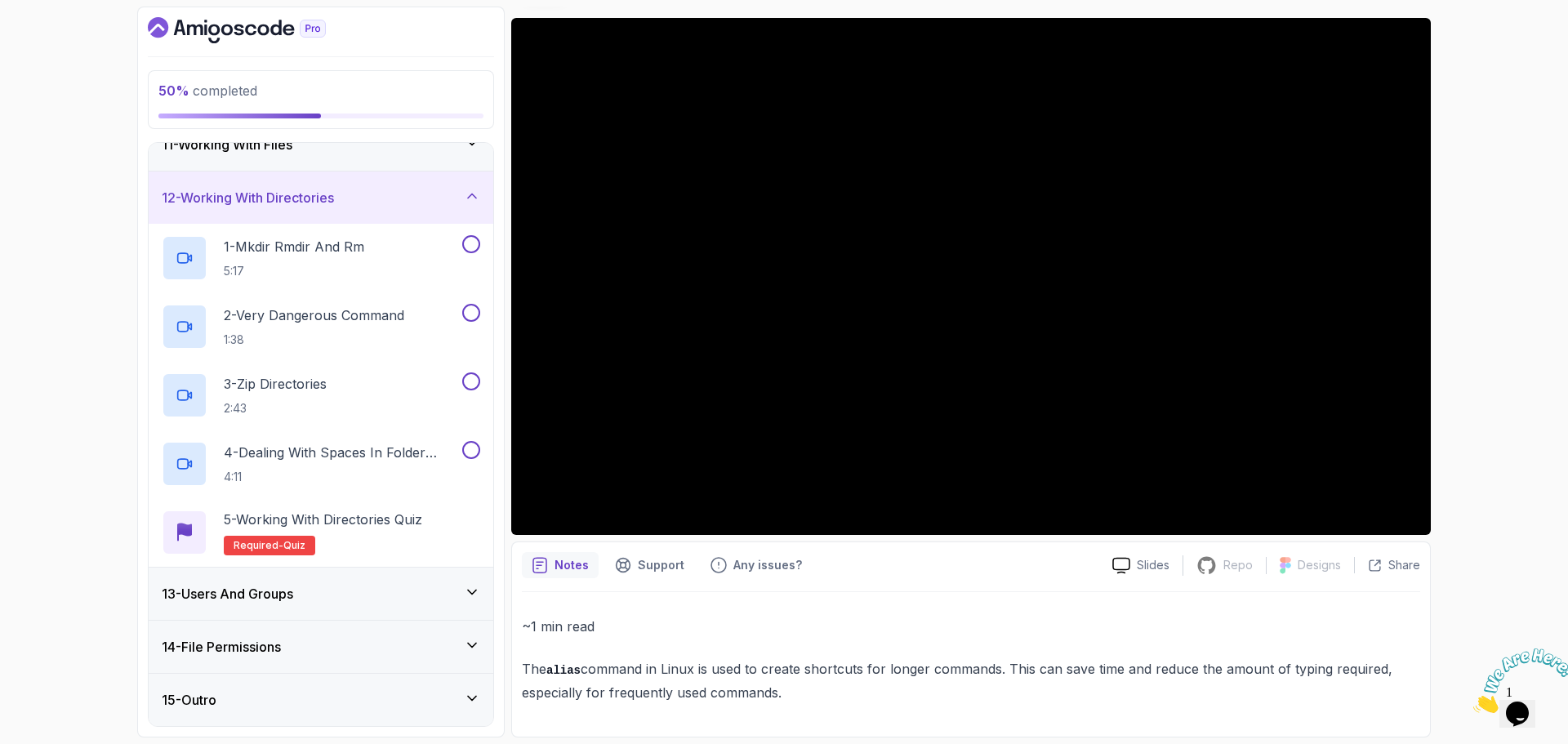
click at [293, 593] on h3 "13 - Users And Groups" at bounding box center [228, 593] width 132 height 20
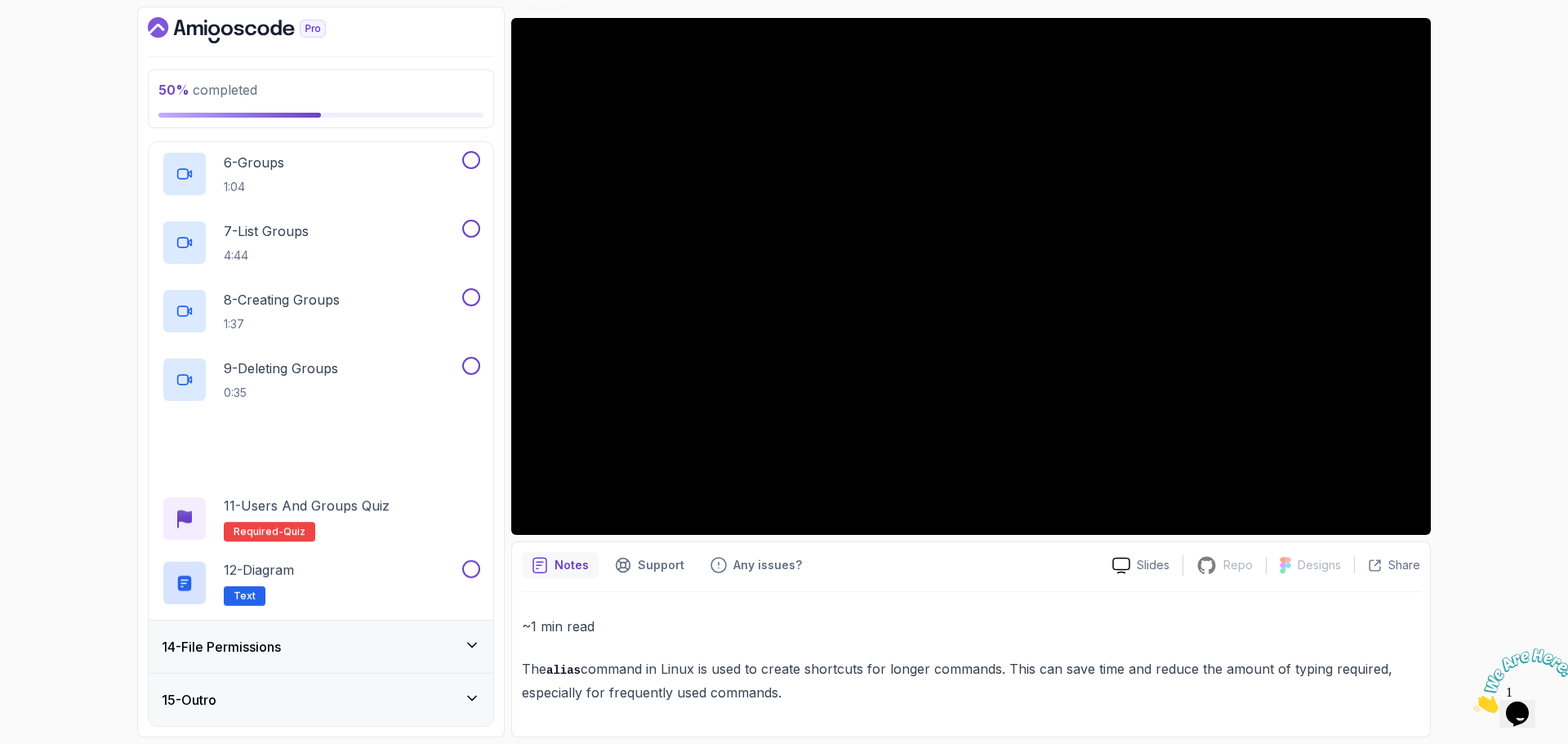
click at [299, 638] on div "14 - File Permissions" at bounding box center [321, 646] width 318 height 20
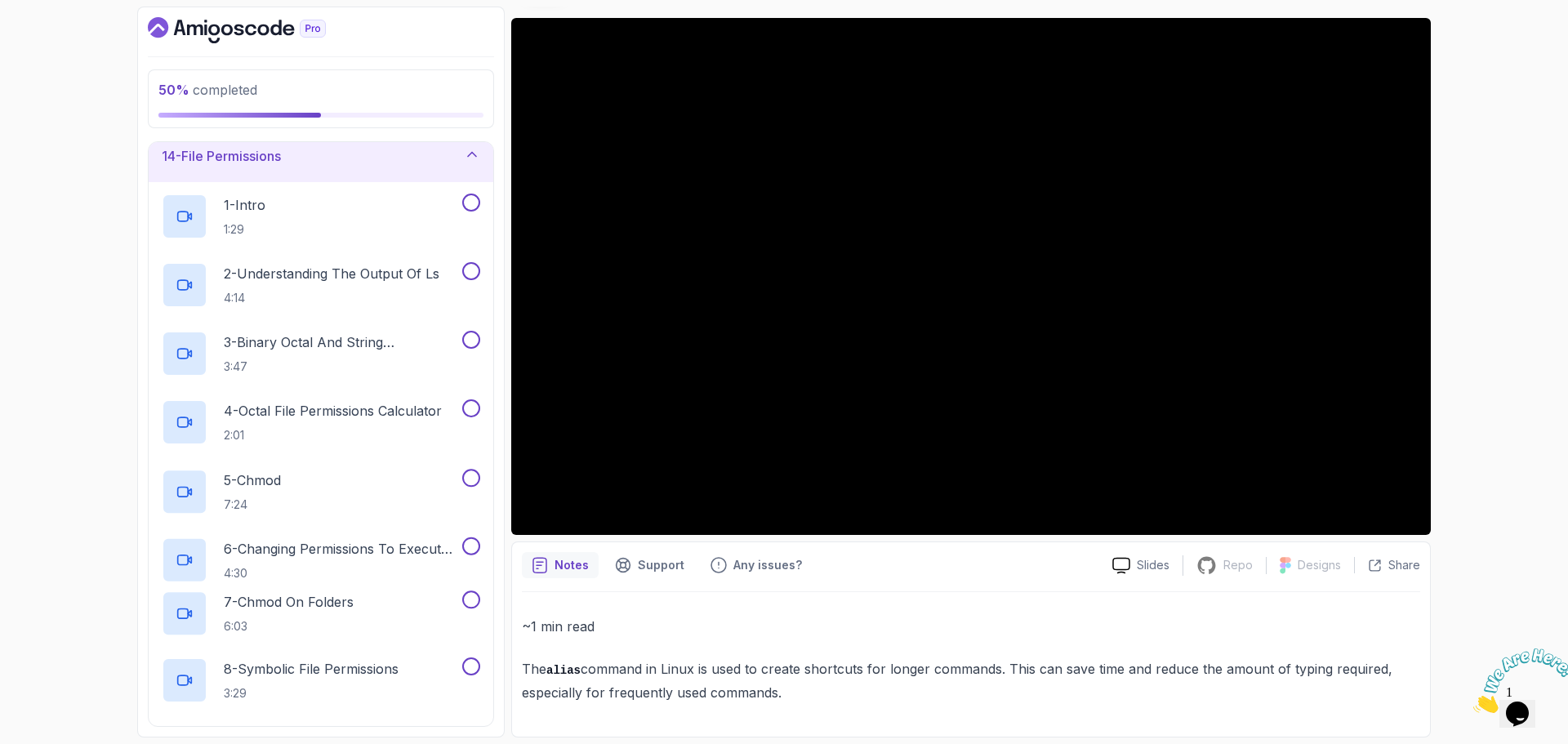
scroll to position [1103, 0]
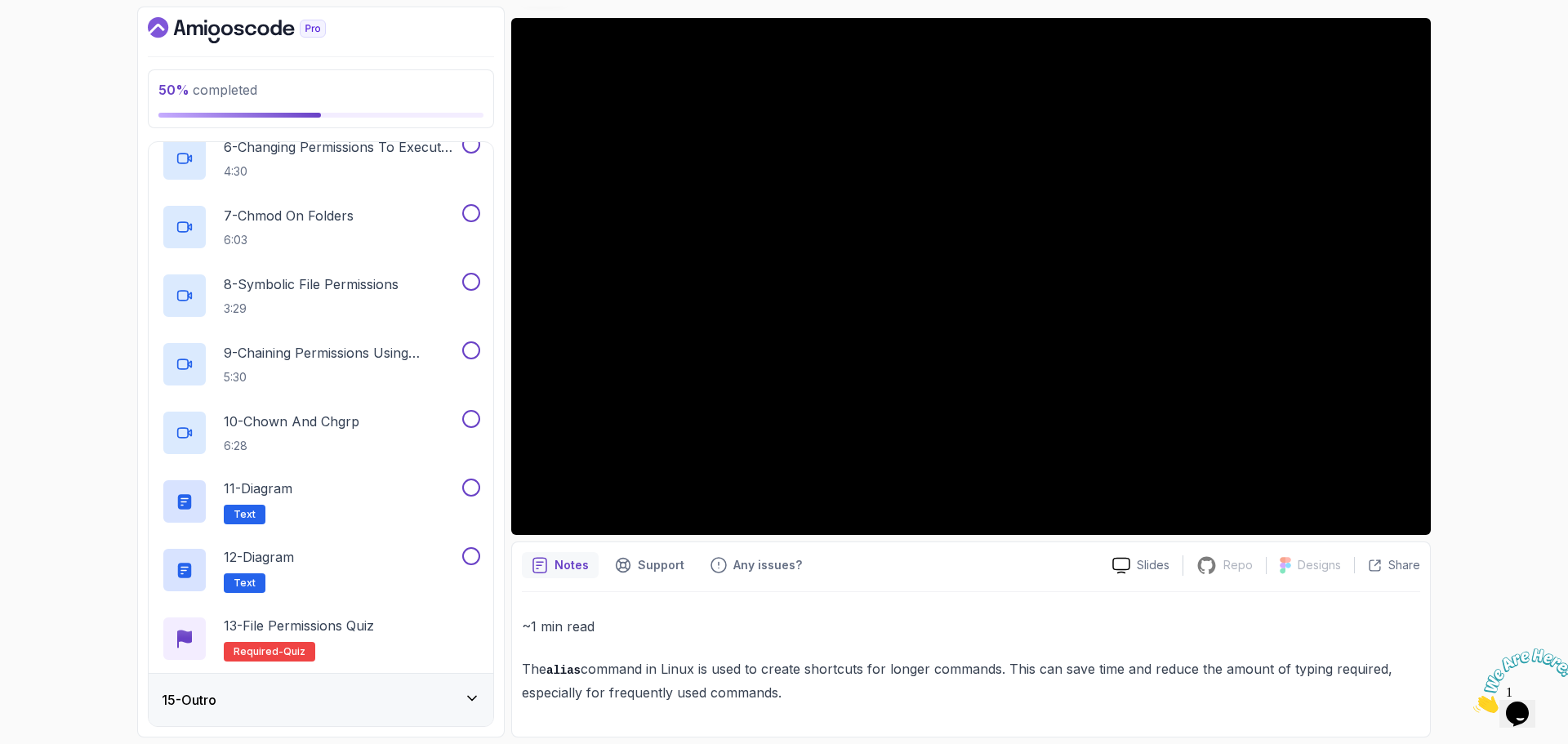
click at [317, 697] on div "15 - Outro" at bounding box center [321, 700] width 318 height 20
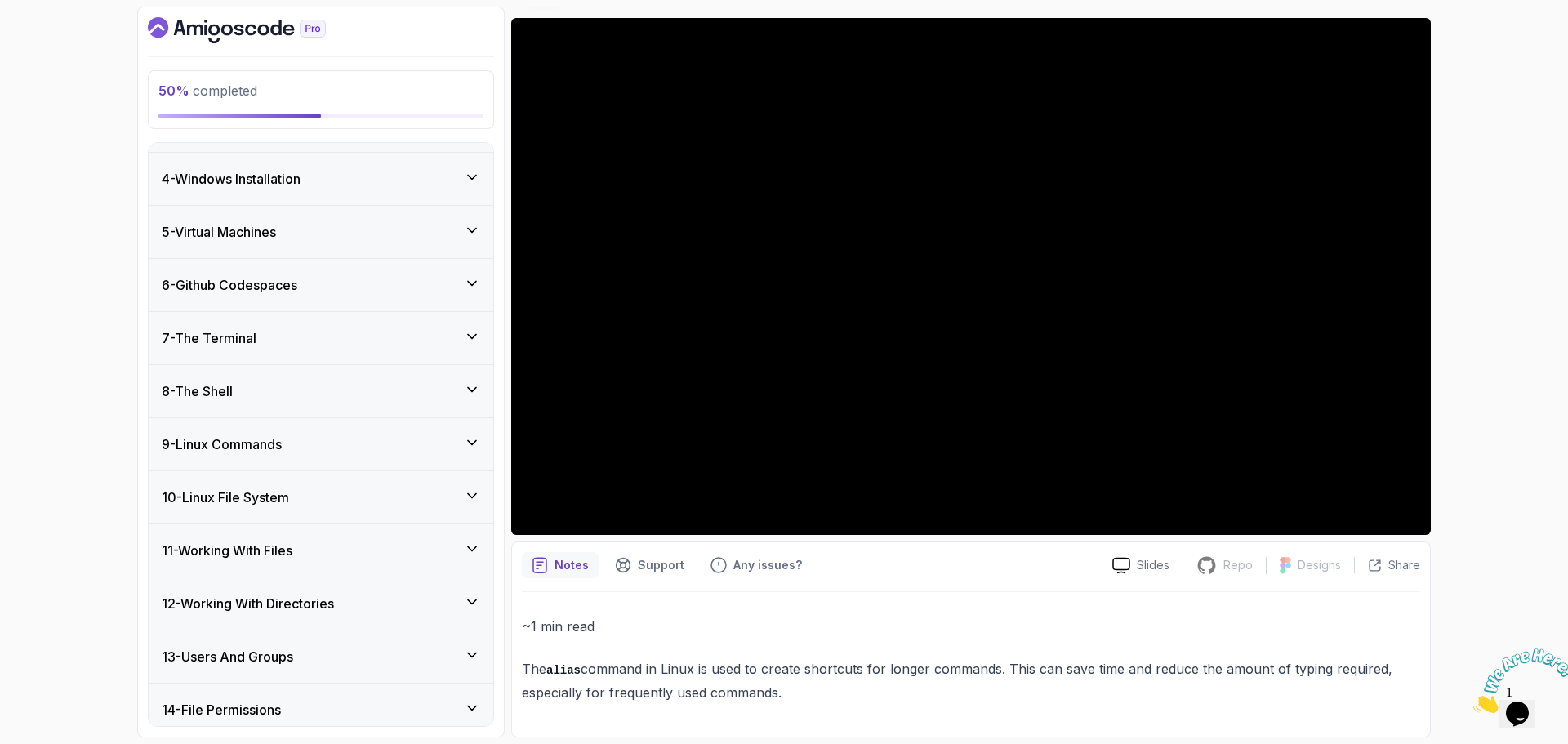
scroll to position [147, 0]
click at [338, 411] on div "8 - The Shell" at bounding box center [321, 393] width 345 height 52
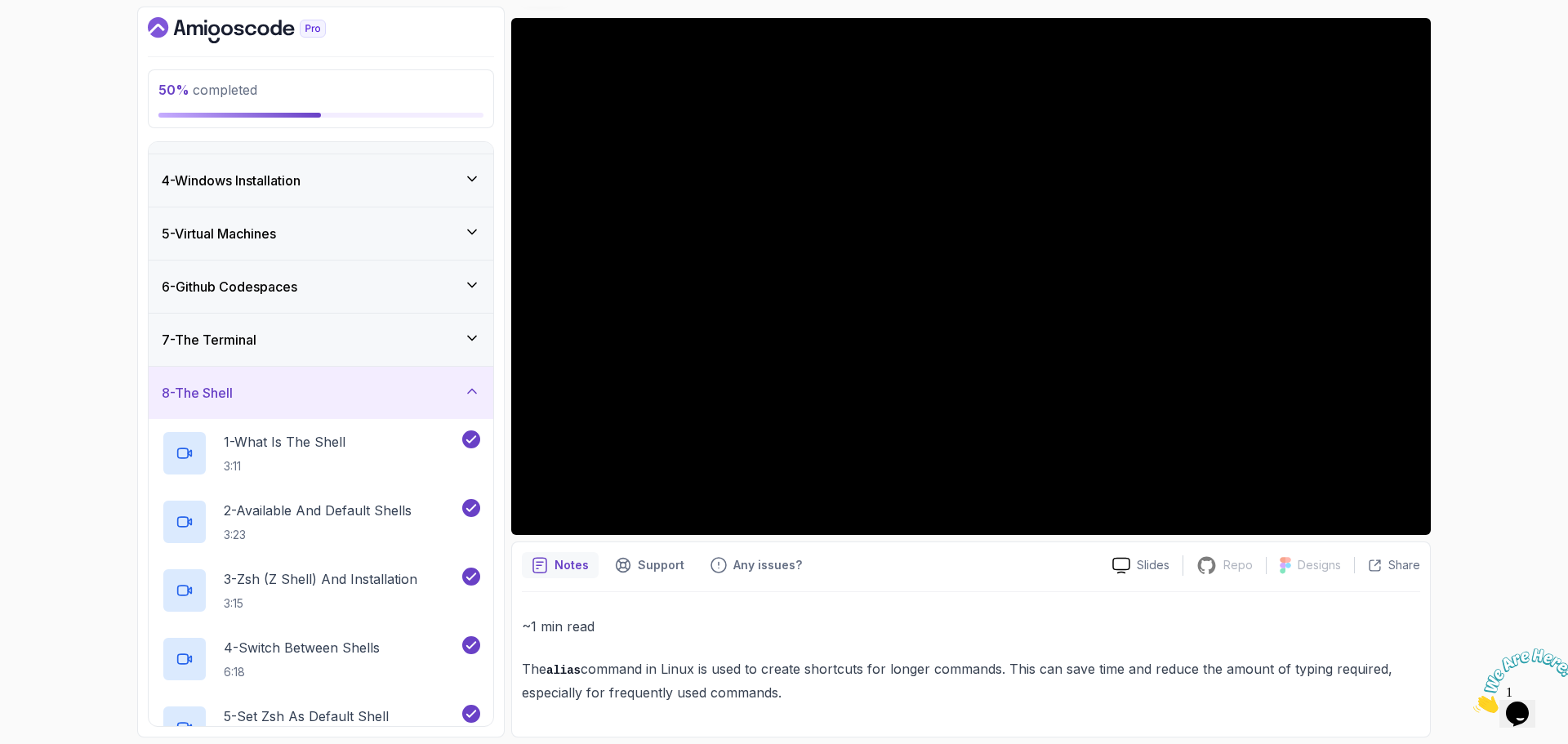
click at [313, 348] on div "7 - The Terminal" at bounding box center [321, 339] width 318 height 20
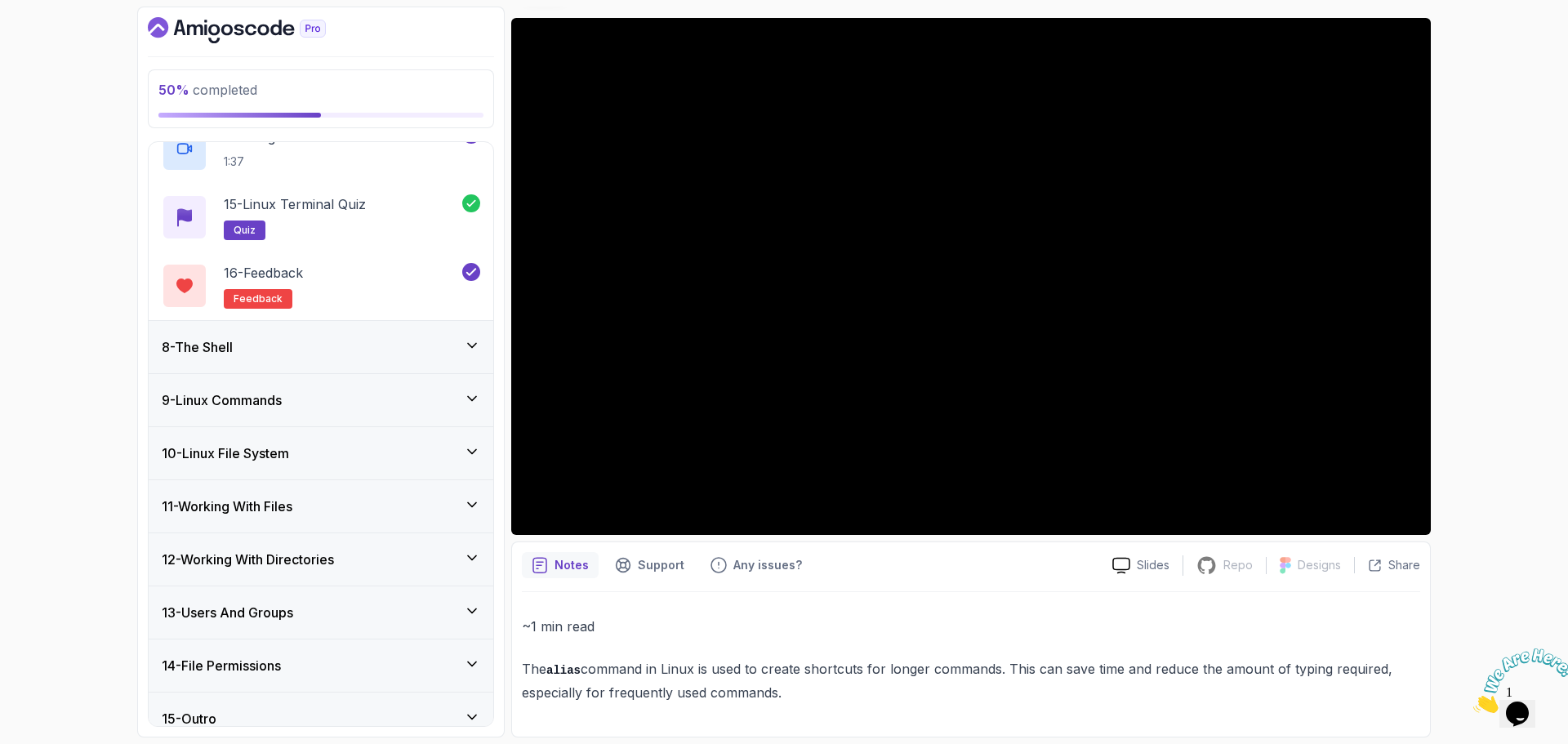
click at [362, 367] on div "8 - The Shell" at bounding box center [321, 347] width 345 height 52
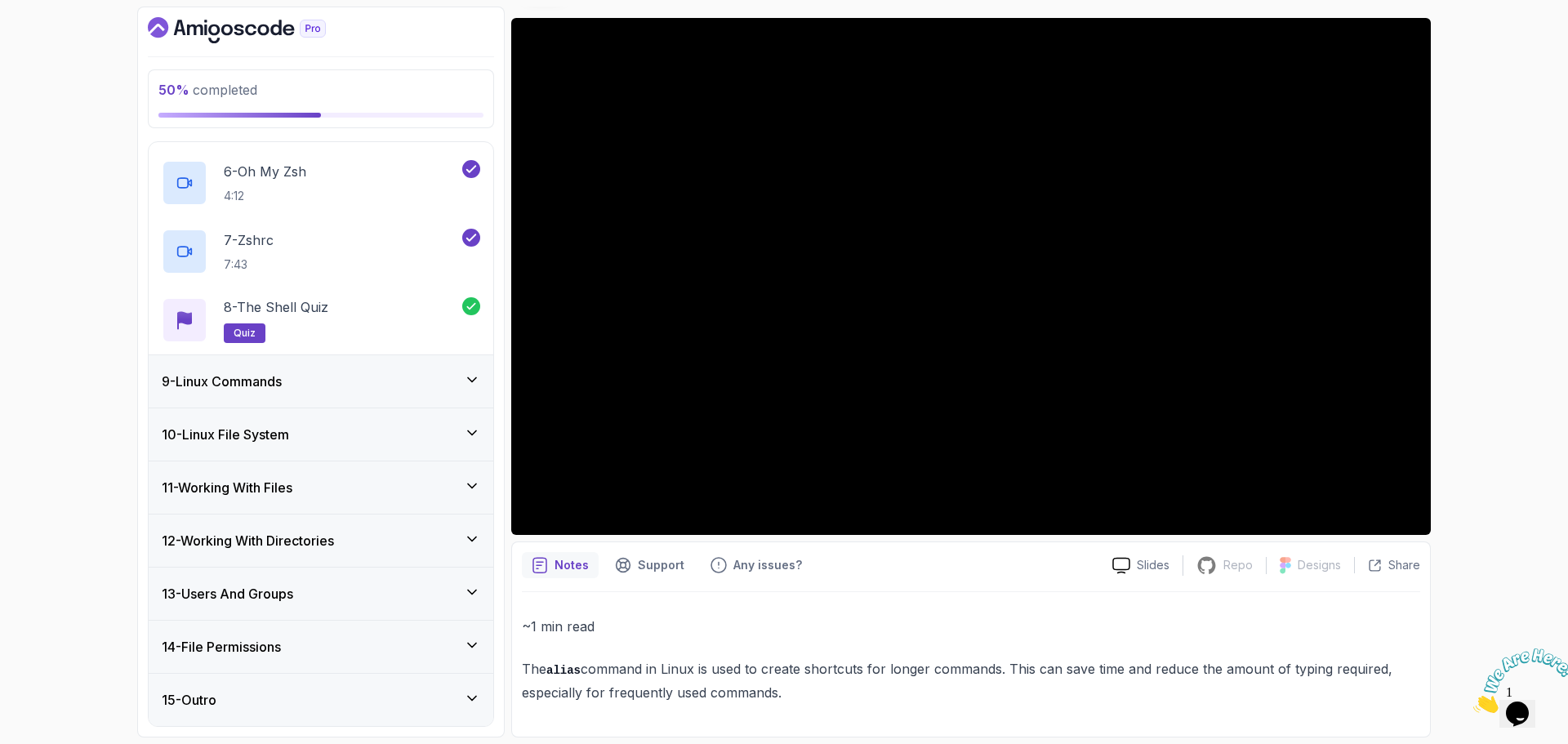
click at [357, 385] on div "9 - Linux Commands" at bounding box center [321, 380] width 318 height 20
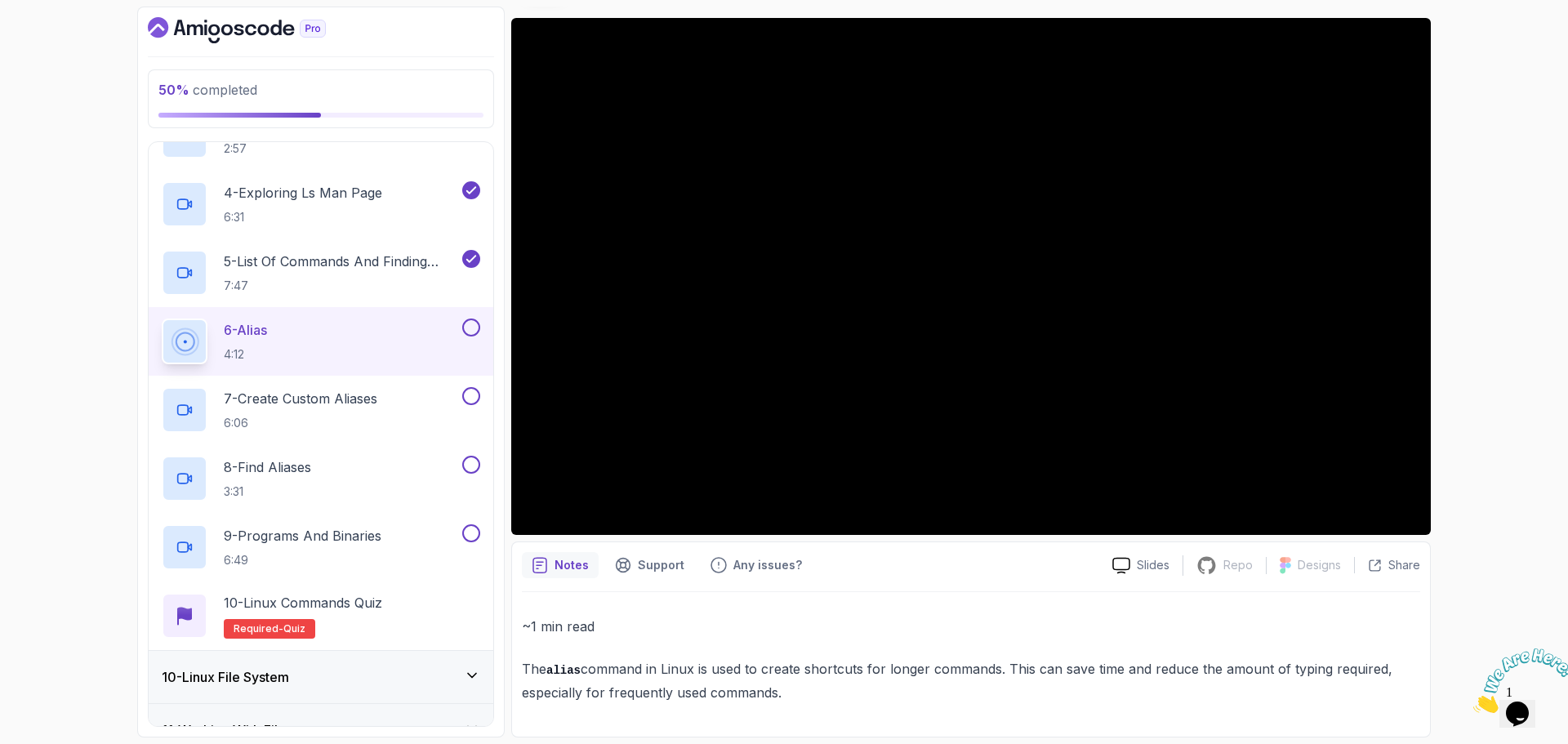
scroll to position [653, 0]
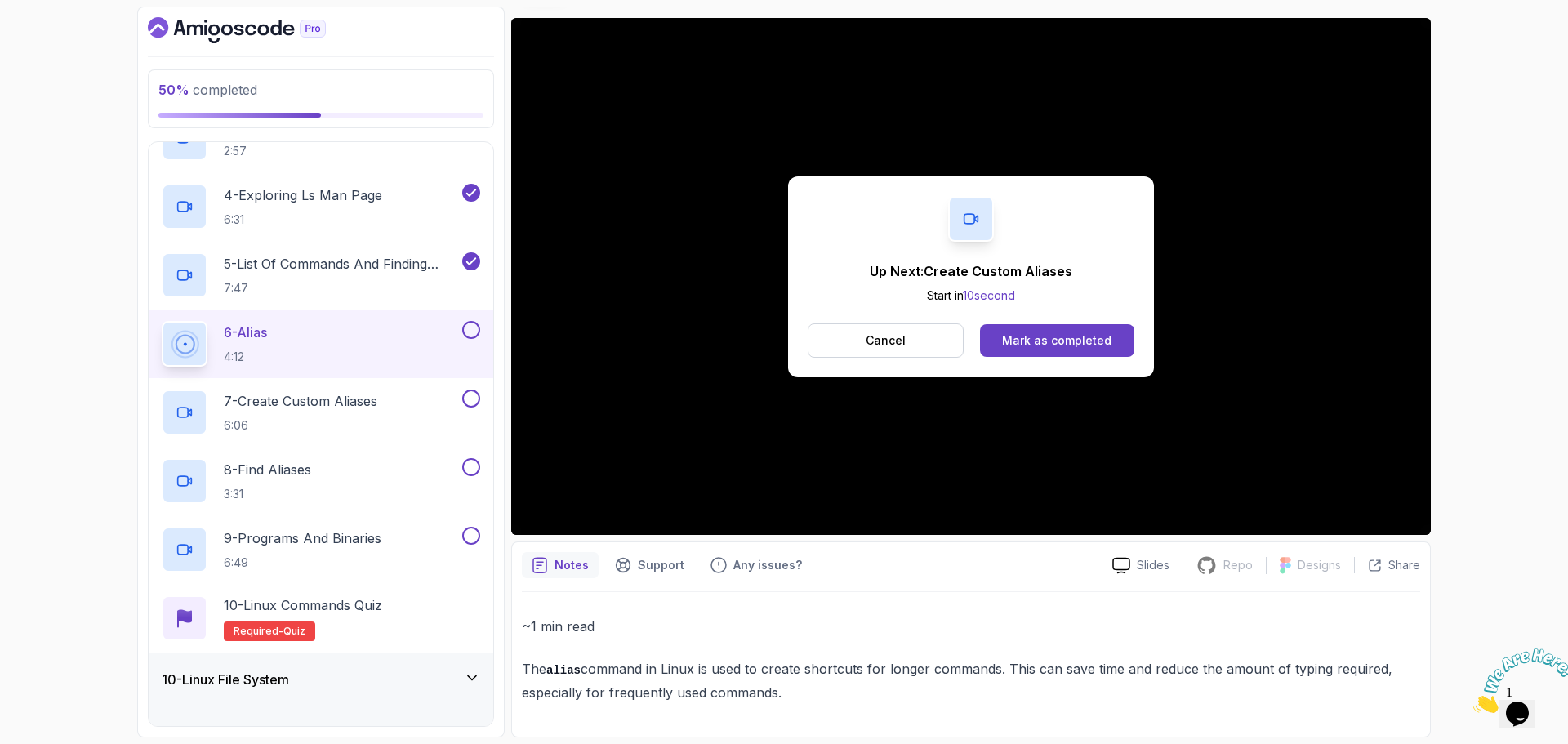
click at [479, 336] on div at bounding box center [469, 330] width 22 height 18
click at [462, 332] on button at bounding box center [471, 330] width 18 height 18
click at [310, 408] on p "7 - Create Custom Aliases" at bounding box center [300, 400] width 154 height 20
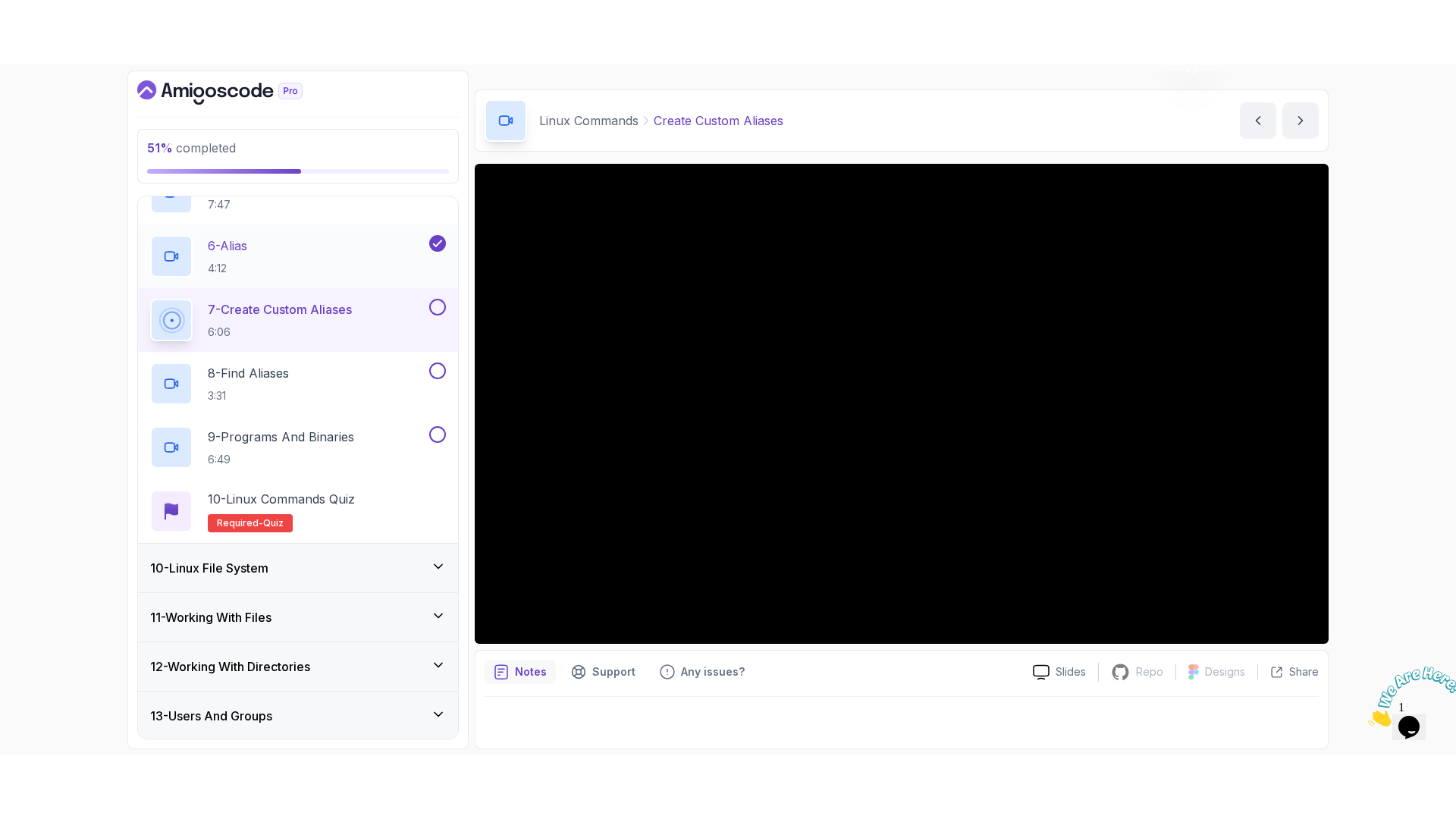
scroll to position [834, 0]
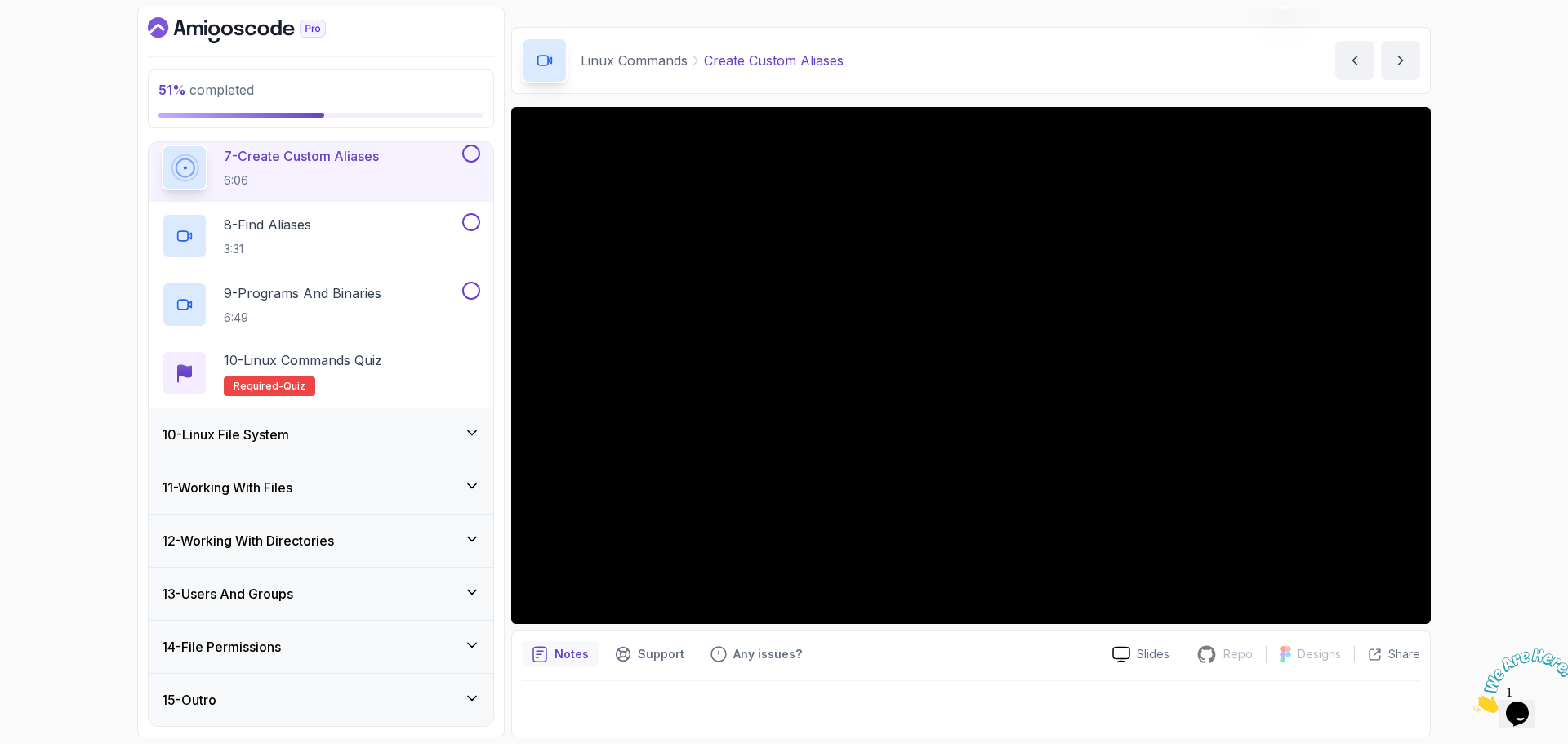
click at [40, 362] on div "51 % completed 1 - Intro 2 - Getting Started 3 - Mac Installation 4 - Windows I…" at bounding box center [784, 372] width 1568 height 744
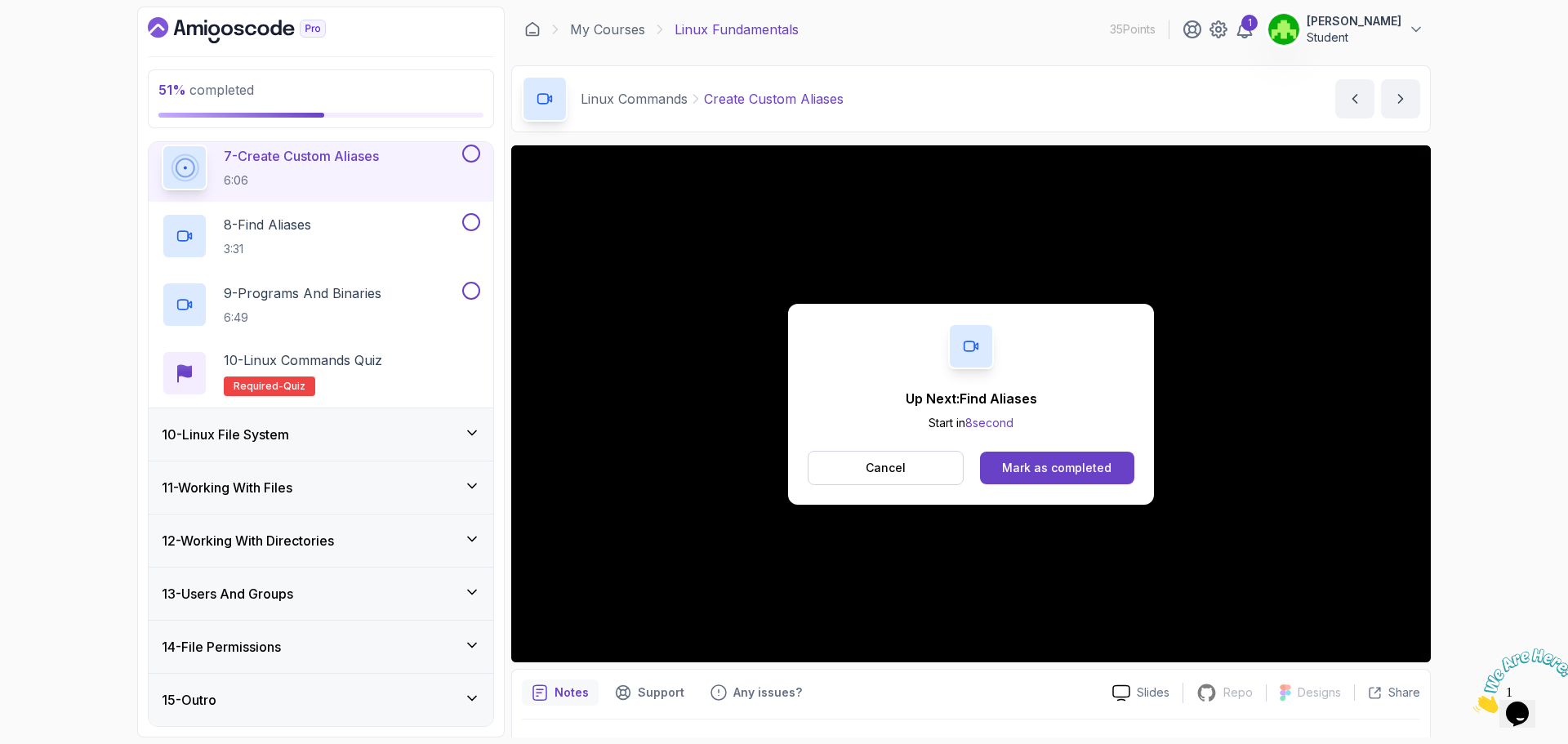
click at [474, 163] on div at bounding box center [469, 153] width 22 height 18
click at [468, 152] on button at bounding box center [471, 153] width 18 height 18
click at [364, 228] on div "8 - Find Aliases 3:31" at bounding box center [311, 235] width 298 height 46
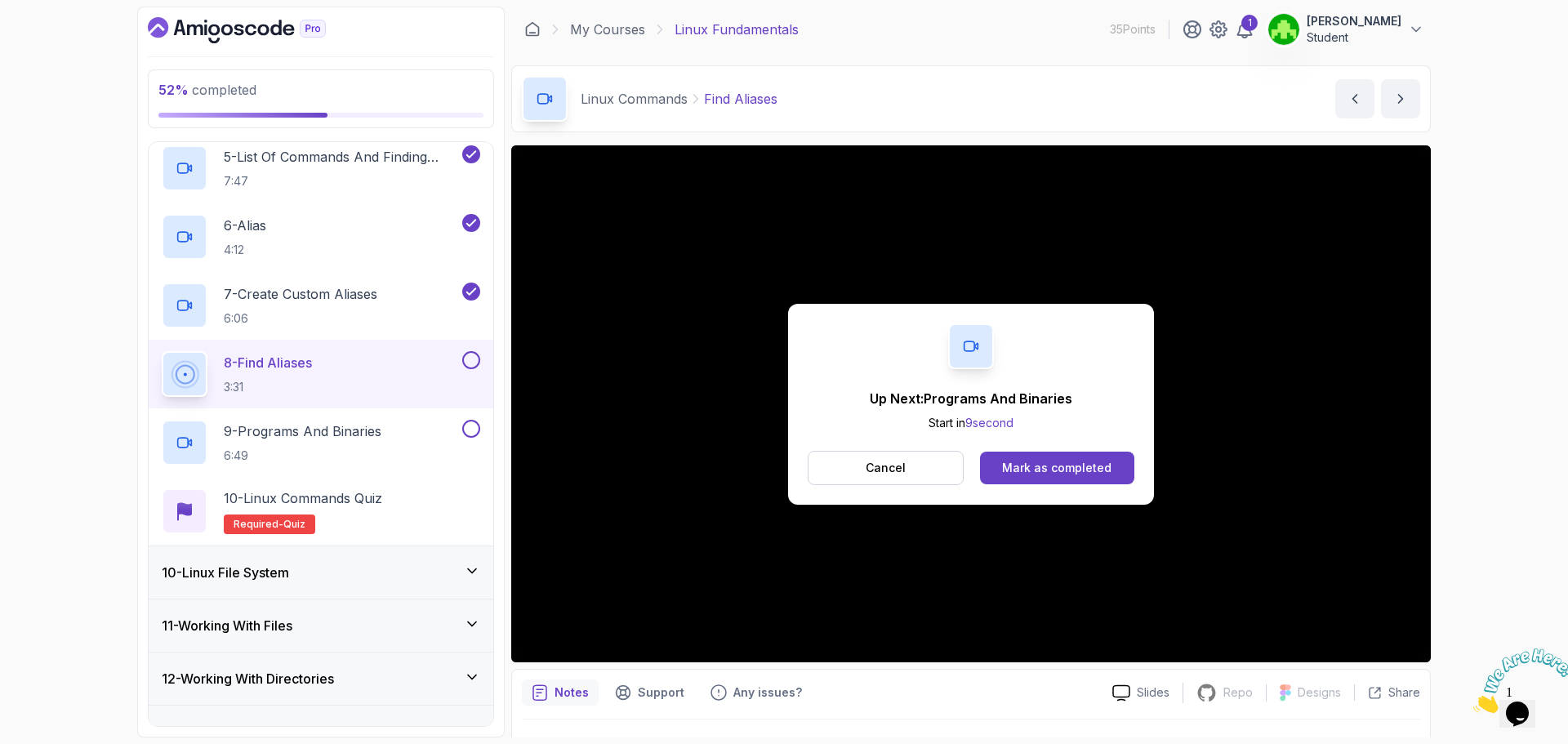
scroll to position [898, 0]
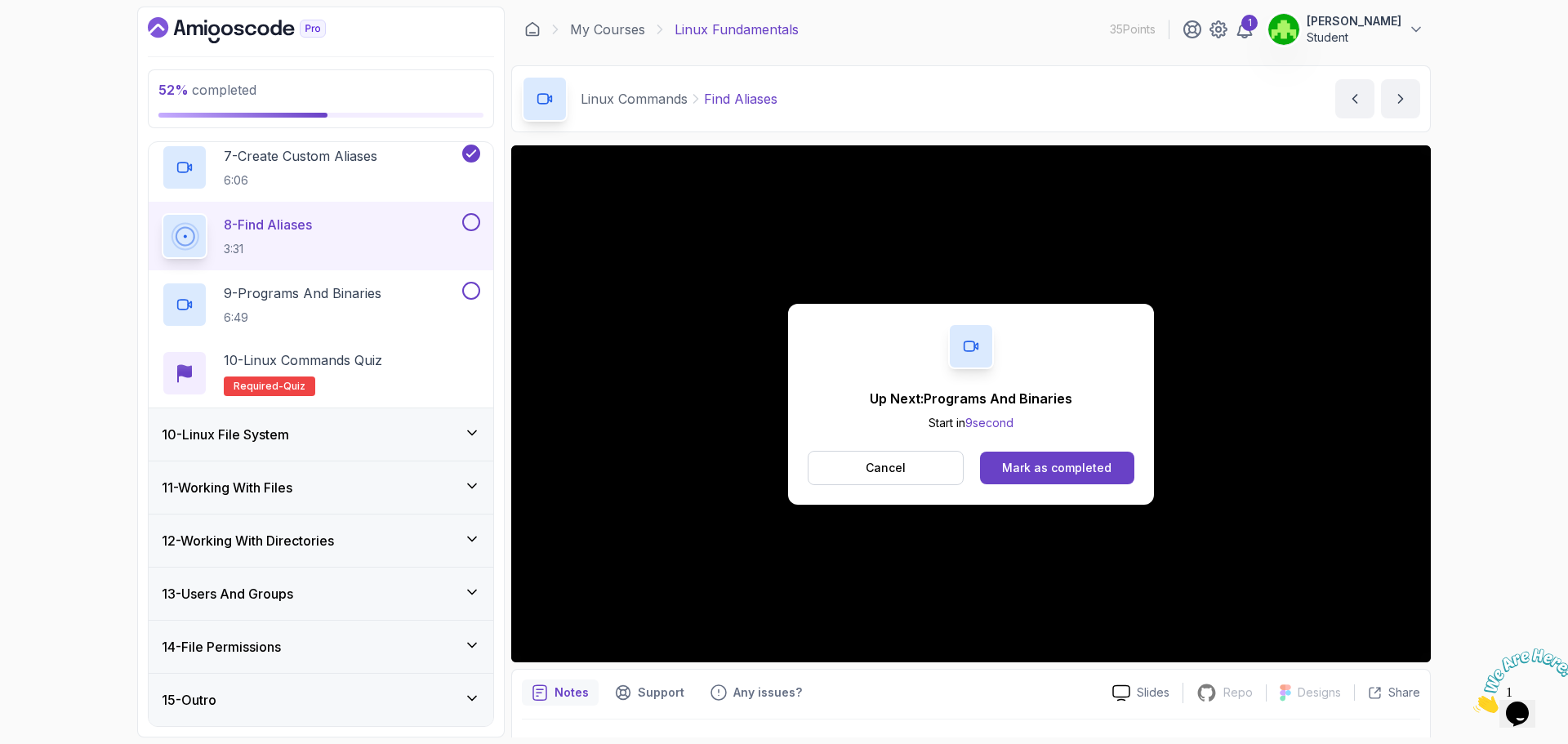
click at [467, 224] on button at bounding box center [471, 221] width 18 height 18
